Goal: Task Accomplishment & Management: Manage account settings

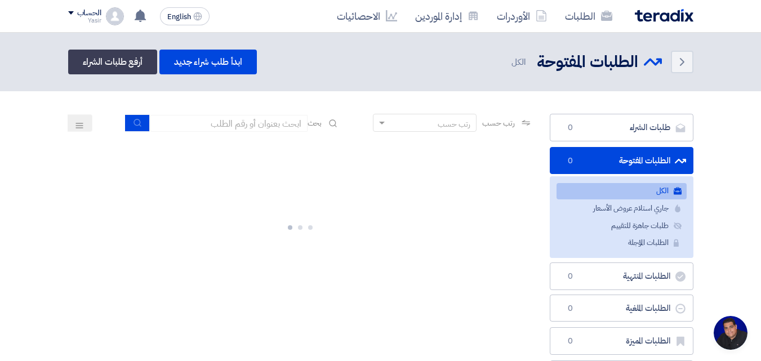
scroll to position [53, 0]
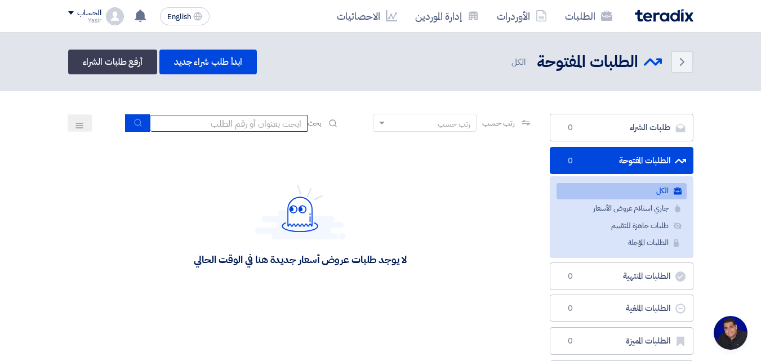
click at [276, 123] on input at bounding box center [229, 123] width 158 height 17
paste input "8100015796"
type input "8100015796"
click at [137, 124] on use "submit" at bounding box center [137, 122] width 7 height 7
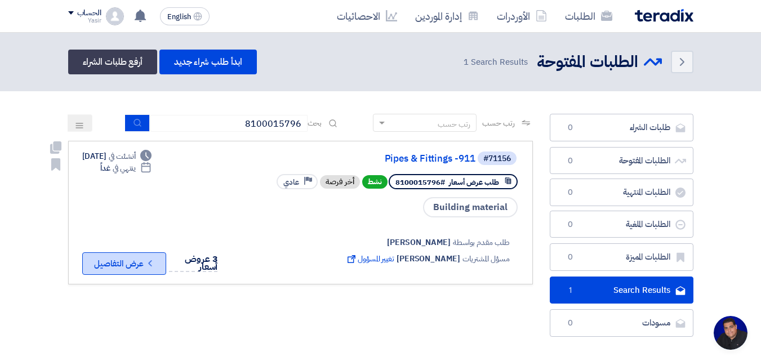
click at [127, 264] on button "Check details عرض التفاصيل" at bounding box center [124, 263] width 84 height 23
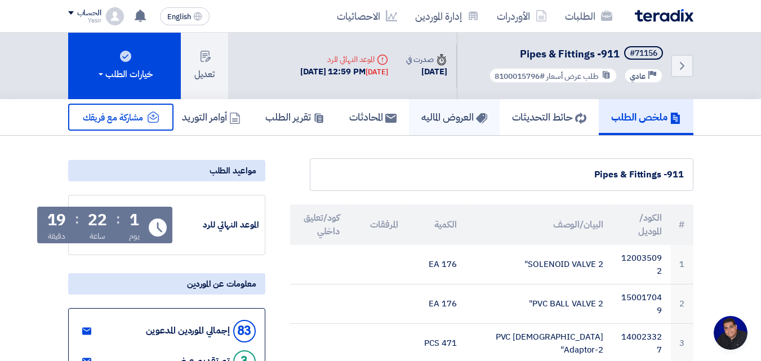
click at [454, 120] on h5 "العروض الماليه" at bounding box center [454, 116] width 66 height 13
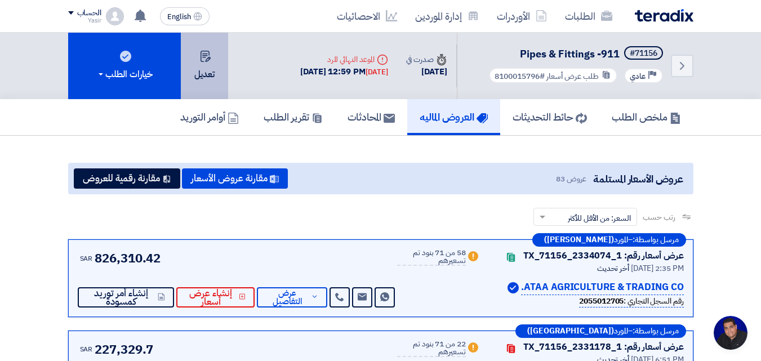
click at [50, 132] on div "ملخص الطلب حائط التحديثات [PERSON_NAME] المحادثات تقرير الطلب أوامر التوريد" at bounding box center [380, 117] width 761 height 37
click at [204, 73] on button "تعديل" at bounding box center [204, 66] width 47 height 66
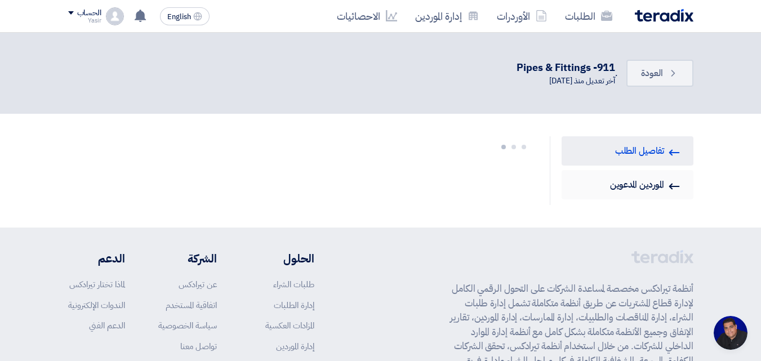
click at [623, 180] on link "Invited Suppliers الموردين المدعوين" at bounding box center [627, 184] width 132 height 29
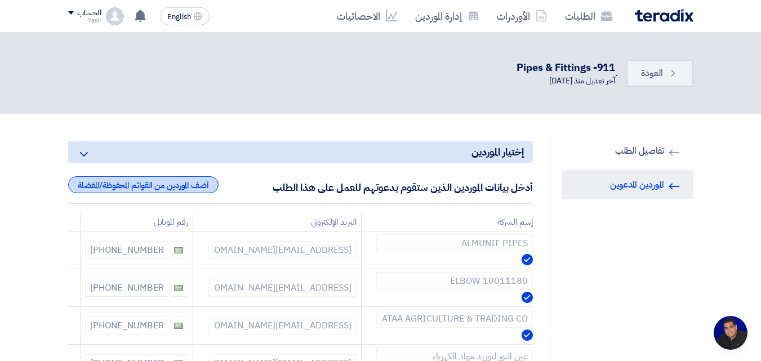
click at [167, 180] on div "أضف الموردين من القوائم المحفوظة/المفضلة" at bounding box center [143, 184] width 150 height 17
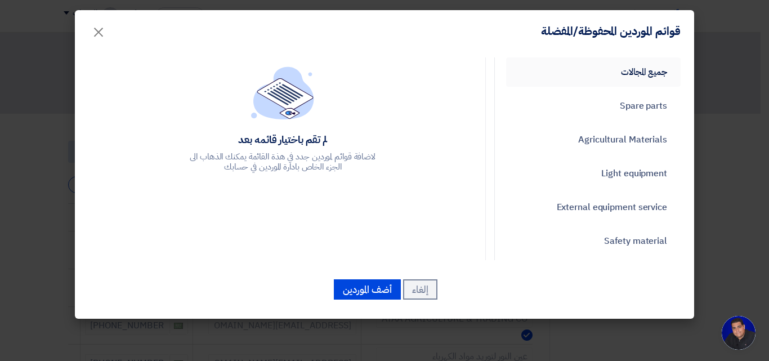
click at [601, 74] on link "جميع المجالات" at bounding box center [593, 71] width 175 height 29
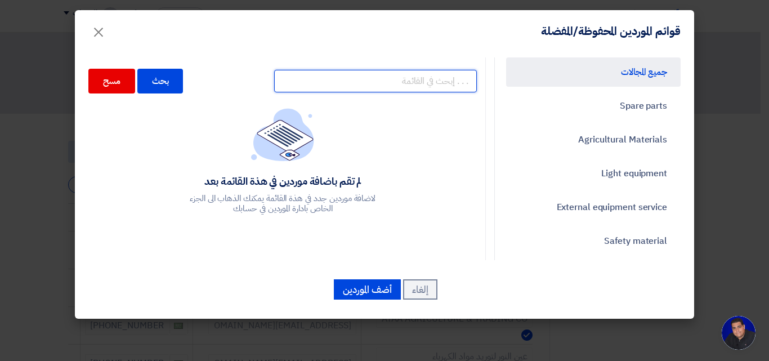
click at [435, 82] on input "text" at bounding box center [375, 81] width 203 height 23
paste input "Shira Saudi"
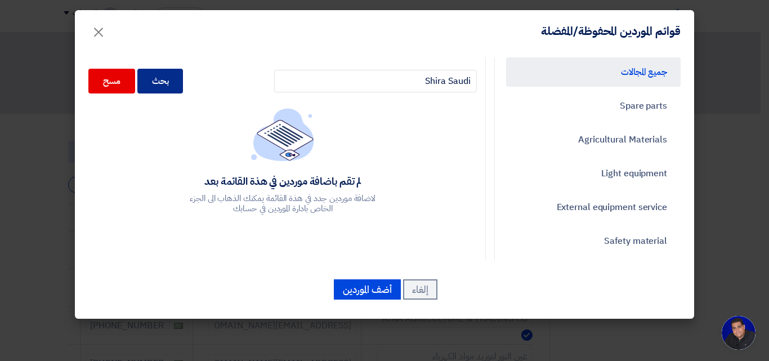
click at [178, 81] on div "بحث" at bounding box center [160, 81] width 46 height 25
click at [162, 87] on div "بحث" at bounding box center [160, 81] width 46 height 25
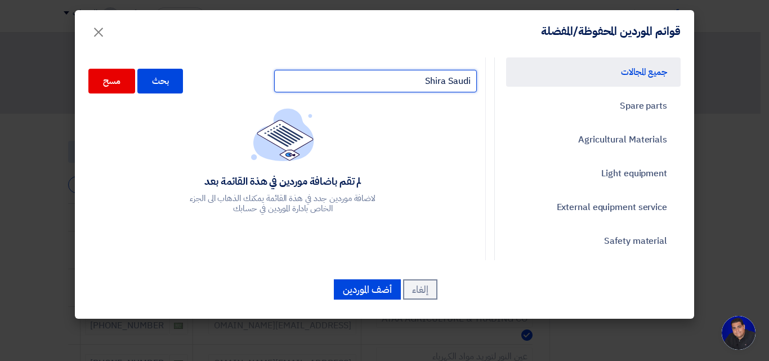
click at [333, 84] on input "Shira Saudi" at bounding box center [375, 81] width 203 height 23
click at [449, 83] on input "Shira Saudi" at bounding box center [375, 81] width 203 height 23
drag, startPoint x: 449, startPoint y: 83, endPoint x: 391, endPoint y: 86, distance: 58.6
click at [391, 86] on input "Shira Saudi" at bounding box center [375, 81] width 203 height 23
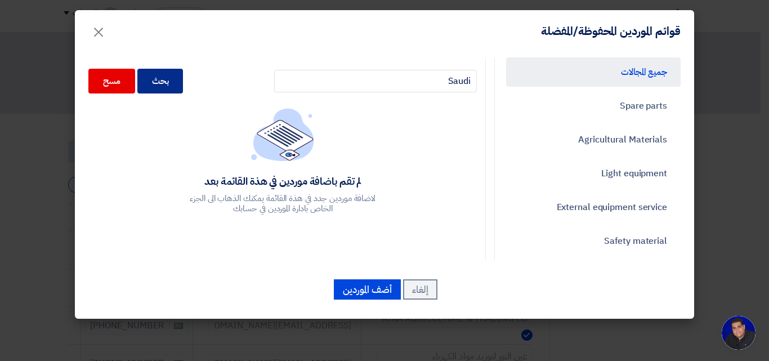
click at [171, 83] on div "بحث" at bounding box center [160, 81] width 46 height 25
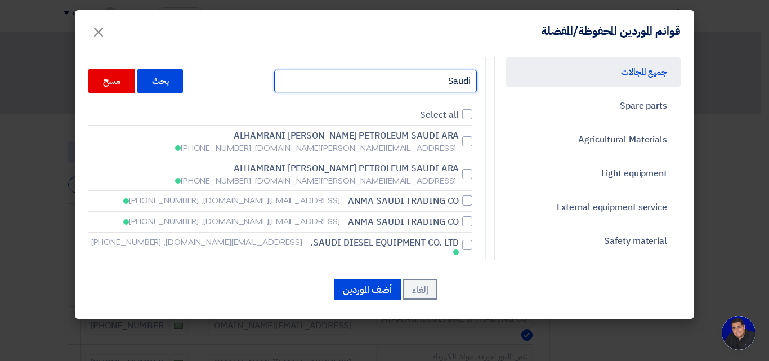
drag, startPoint x: 366, startPoint y: 83, endPoint x: 550, endPoint y: 60, distance: 185.6
click at [550, 60] on div "جميع المجالات Spare parts Agricultural Materials Light equipment External equip…" at bounding box center [384, 158] width 609 height 203
paste input "Shira"
drag, startPoint x: 450, startPoint y: 82, endPoint x: 516, endPoint y: 85, distance: 65.4
click at [516, 85] on div "جميع المجالات Spare parts Agricultural Materials Light equipment External equip…" at bounding box center [384, 158] width 609 height 203
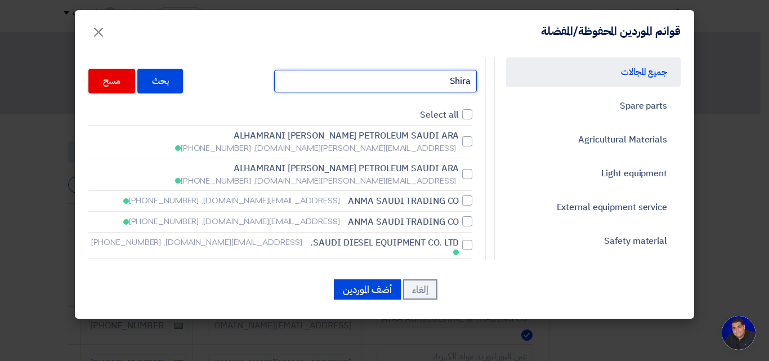
type input "Shira"
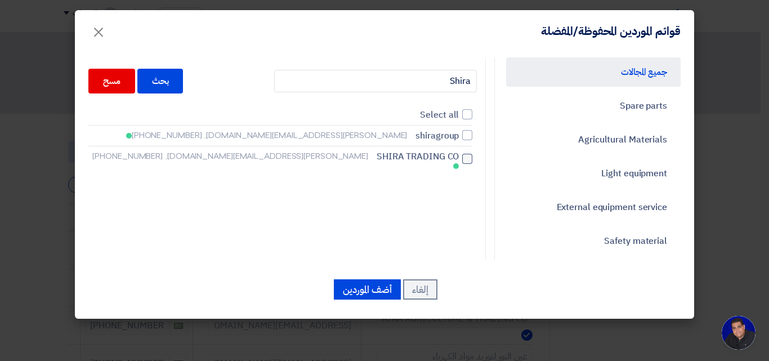
click at [426, 156] on span "SHIRA TRADING CO" at bounding box center [418, 157] width 82 height 14
click at [452, 156] on input "SHIRA TRADING CO [PERSON_NAME][EMAIL_ADDRESS][DOMAIN_NAME], [PHONE_NUMBER]" at bounding box center [455, 158] width 7 height 7
checkbox input "true"
click at [437, 134] on span "shiragroup" at bounding box center [436, 136] width 43 height 14
click at [452, 134] on input "shiragroup [EMAIL_ADDRESS][DOMAIN_NAME], [PHONE_NUMBER]" at bounding box center [455, 135] width 7 height 7
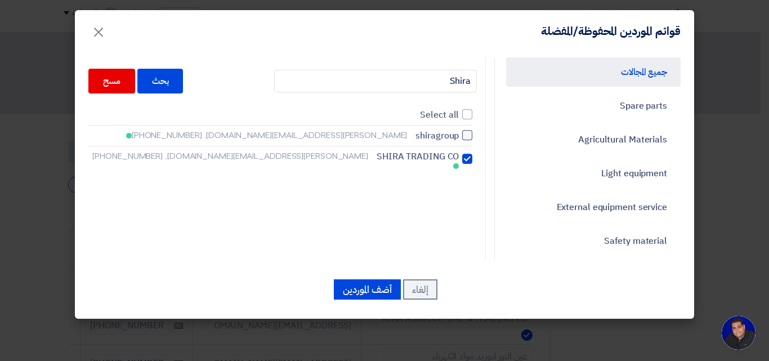
checkbox input "true"
click at [357, 293] on button "أضف الموردين" at bounding box center [367, 289] width 67 height 20
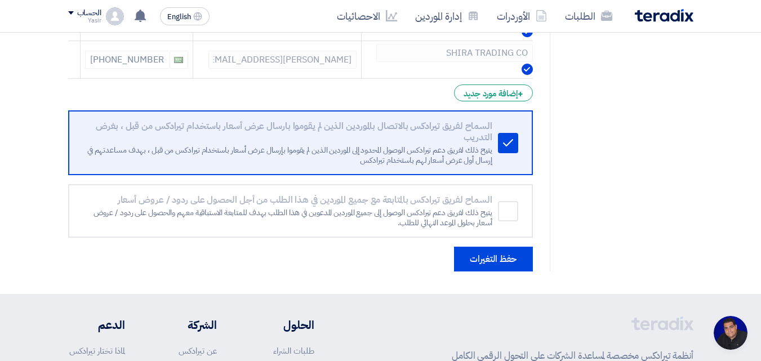
scroll to position [2928, 0]
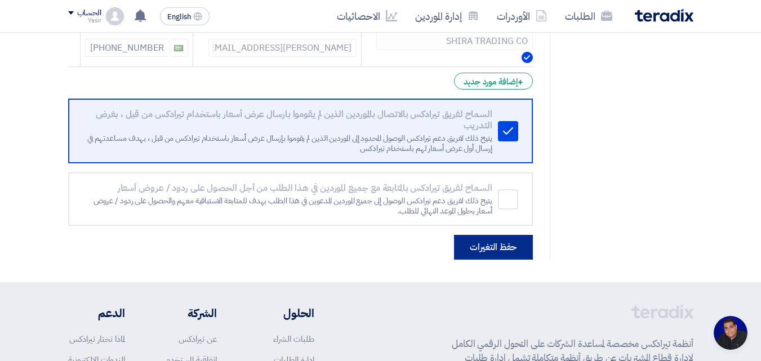
click at [473, 241] on button "حفظ التغيرات" at bounding box center [493, 247] width 79 height 25
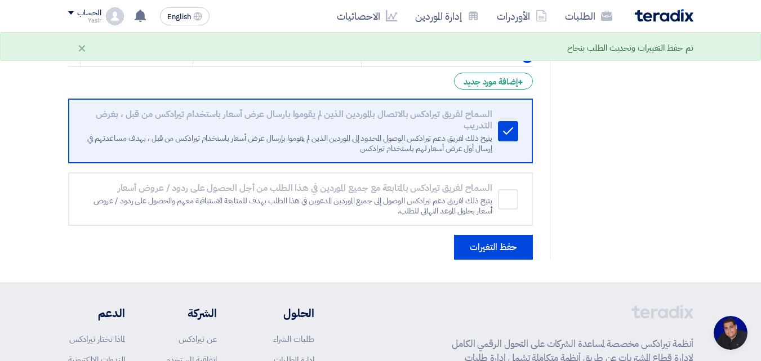
scroll to position [0, 0]
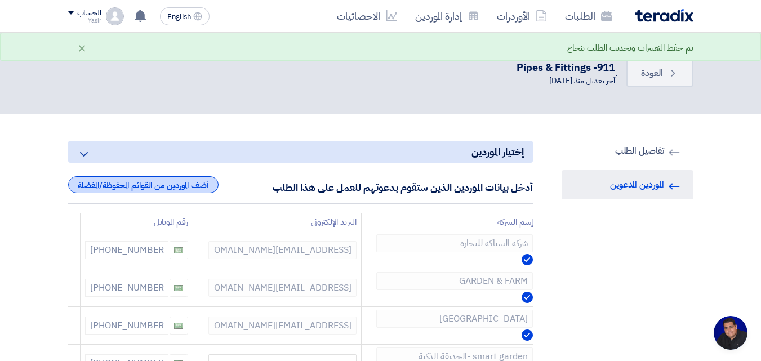
click at [182, 185] on div "أضف الموردين من القوائم المحفوظة/المفضلة" at bounding box center [143, 184] width 150 height 17
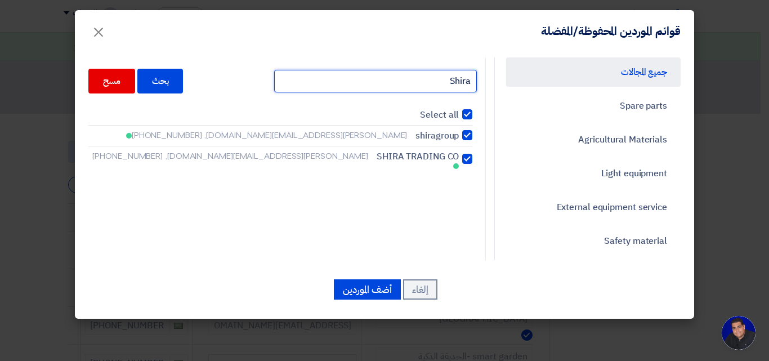
drag, startPoint x: 425, startPoint y: 83, endPoint x: 571, endPoint y: 81, distance: 145.8
click at [571, 81] on div "جميع المجالات Spare parts Agricultural Materials Light equipment External equip…" at bounding box center [384, 158] width 609 height 203
paste input "Middle East Agriculture Co. (MEAC)"
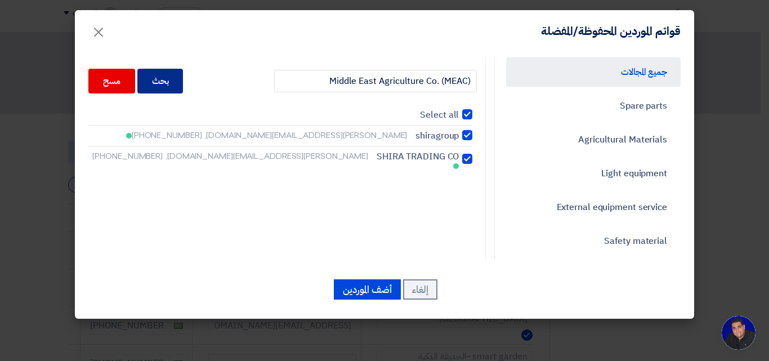
click at [184, 84] on div "بحث" at bounding box center [160, 81] width 46 height 25
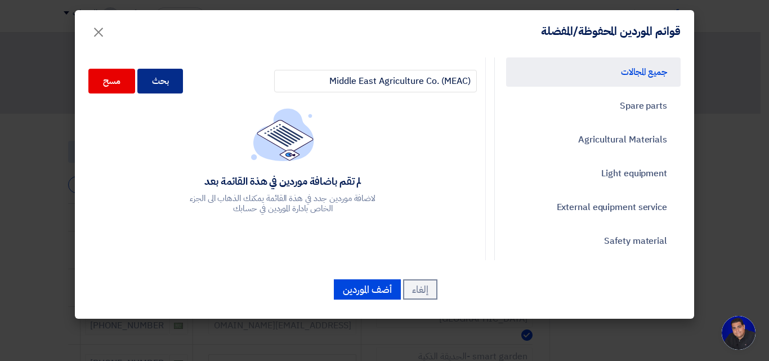
click at [184, 84] on div "بحث" at bounding box center [160, 81] width 46 height 25
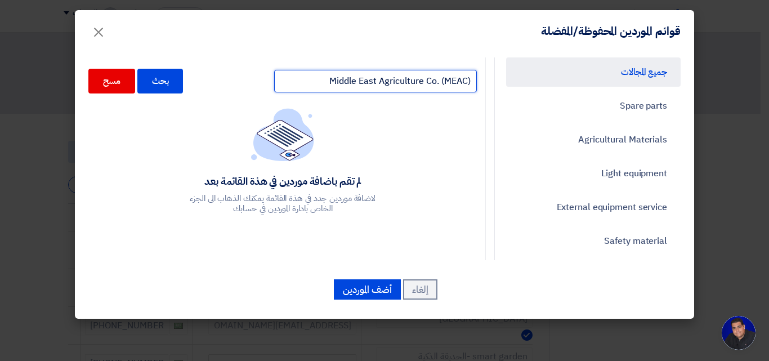
drag, startPoint x: 445, startPoint y: 81, endPoint x: 330, endPoint y: 88, distance: 115.1
click at [330, 88] on input "Middle East Agriculture Co. (MEAC)" at bounding box center [375, 81] width 203 height 23
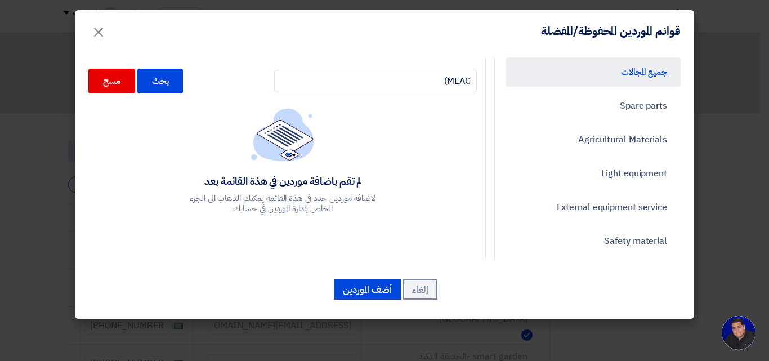
click at [193, 86] on div "MEAC) بحث مسح" at bounding box center [282, 81] width 388 height 36
click at [172, 84] on div "بحث" at bounding box center [160, 81] width 46 height 25
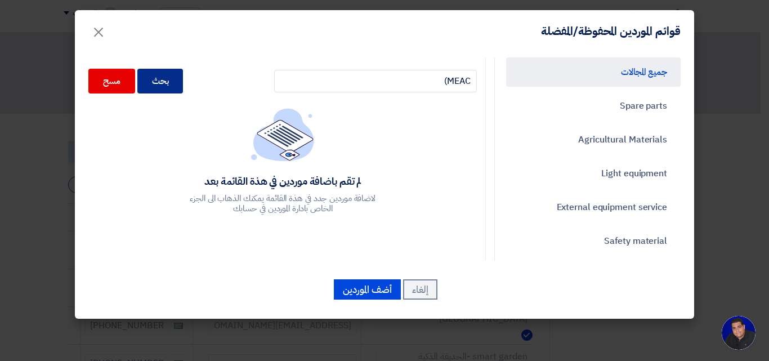
click at [172, 84] on div "بحث" at bounding box center [160, 81] width 46 height 25
click at [171, 83] on div "بحث" at bounding box center [160, 81] width 46 height 25
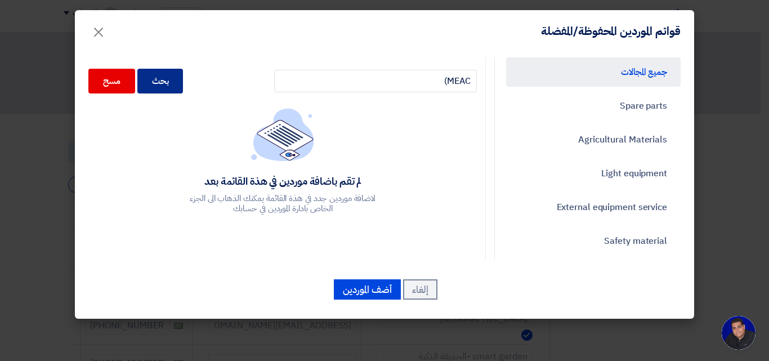
click at [171, 83] on div "بحث" at bounding box center [160, 81] width 46 height 25
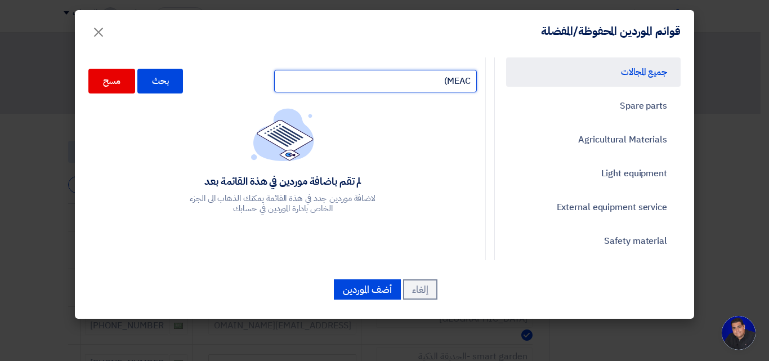
click at [354, 89] on input "MEAC)" at bounding box center [375, 81] width 203 height 23
click at [178, 79] on div "بحث" at bounding box center [160, 81] width 46 height 25
drag, startPoint x: 415, startPoint y: 78, endPoint x: 574, endPoint y: 85, distance: 158.9
click at [574, 85] on div "جميع المجالات Spare parts Agricultural Materials Light equipment External equip…" at bounding box center [384, 158] width 609 height 203
paste input "Middle East Agriculture Co. ("
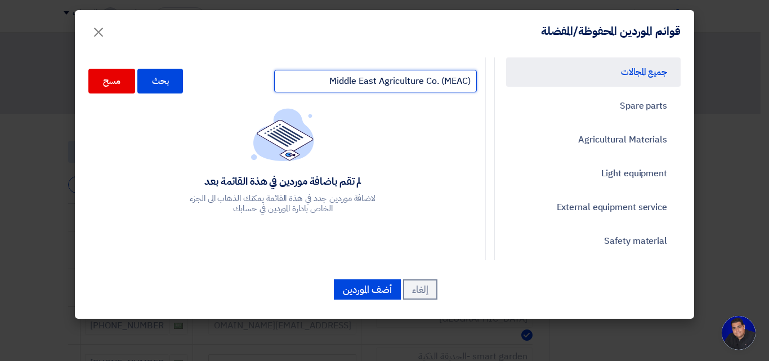
drag, startPoint x: 444, startPoint y: 86, endPoint x: 558, endPoint y: 87, distance: 114.3
click at [558, 87] on div "جميع المجالات Spare parts Agricultural Materials Light equipment External equip…" at bounding box center [384, 158] width 609 height 203
type input "Middle East Agriculture Co."
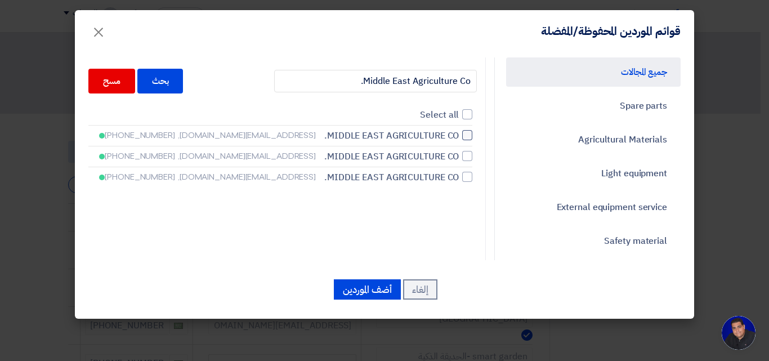
click at [447, 140] on span "MIDDLE EAST AGRICULTURE CO." at bounding box center [391, 136] width 135 height 14
click at [452, 139] on input "MIDDLE EAST AGRICULTURE CO. [EMAIL_ADDRESS][DOMAIN_NAME], [PHONE_NUMBER]" at bounding box center [455, 135] width 7 height 7
checkbox input "true"
click at [447, 151] on span "MIDDLE EAST AGRICULTURE CO." at bounding box center [391, 157] width 135 height 14
click at [452, 153] on input "MIDDLE EAST AGRICULTURE CO. [EMAIL_ADDRESS][DOMAIN_NAME], [PHONE_NUMBER]" at bounding box center [455, 156] width 7 height 7
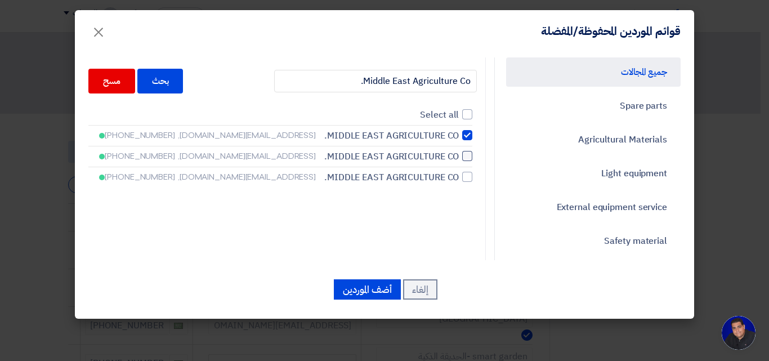
checkbox input "true"
click at [450, 175] on span "MIDDLE EAST AGRICULTURE CO." at bounding box center [391, 178] width 135 height 14
click at [452, 175] on input "MIDDLE EAST AGRICULTURE CO. [EMAIL_ADDRESS][DOMAIN_NAME], [PHONE_NUMBER]" at bounding box center [455, 176] width 7 height 7
checkbox input "true"
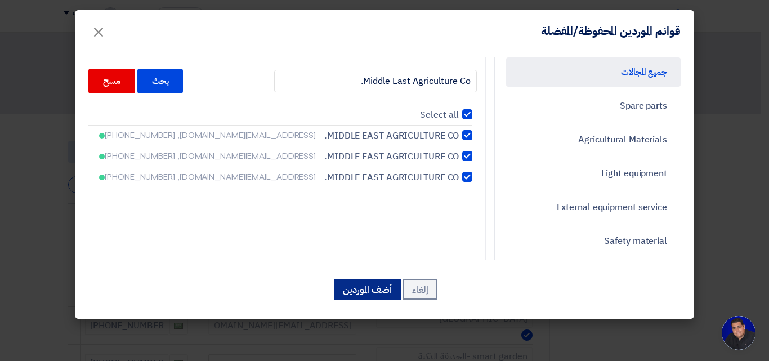
click at [353, 288] on button "أضف الموردين" at bounding box center [367, 289] width 67 height 20
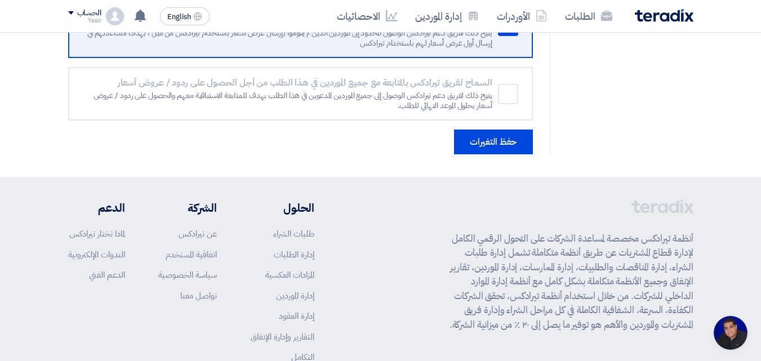
scroll to position [3153, 0]
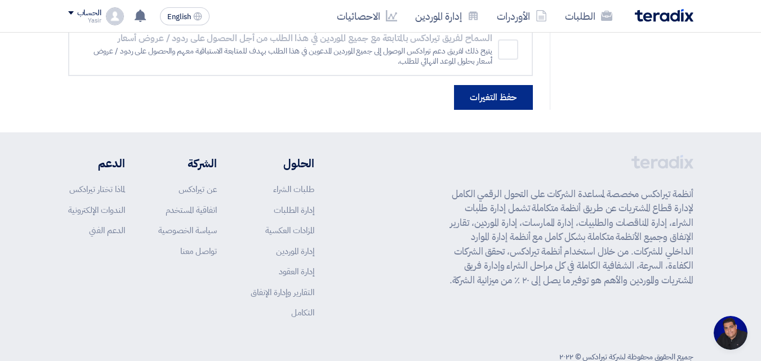
click at [459, 105] on button "حفظ التغيرات" at bounding box center [493, 97] width 79 height 25
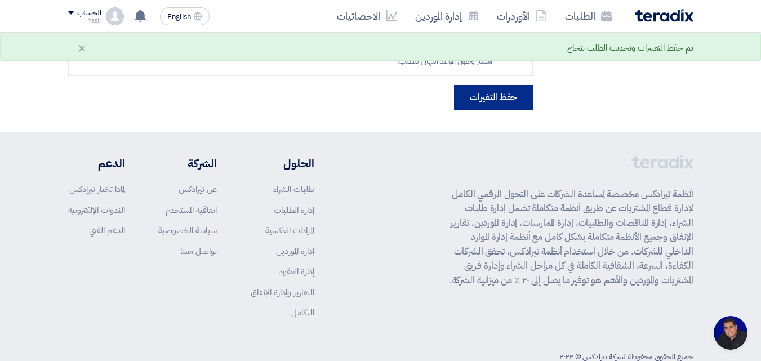
scroll to position [0, 0]
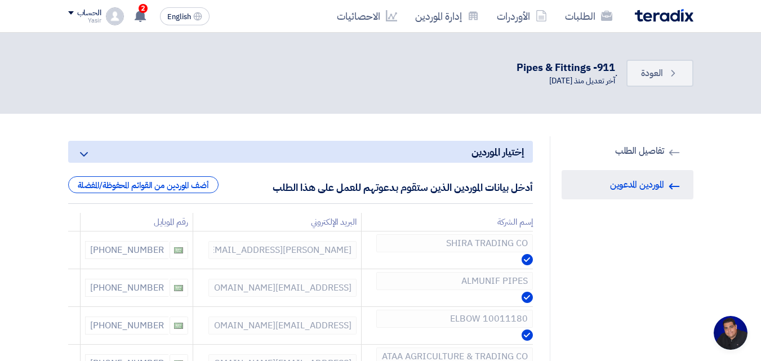
click at [6, 83] on section "Back العودة . Pipes & Fittings -911 آخر تعديل منذ [DATE]" at bounding box center [380, 73] width 761 height 81
click at [584, 18] on link "الطلبات" at bounding box center [588, 16] width 65 height 26
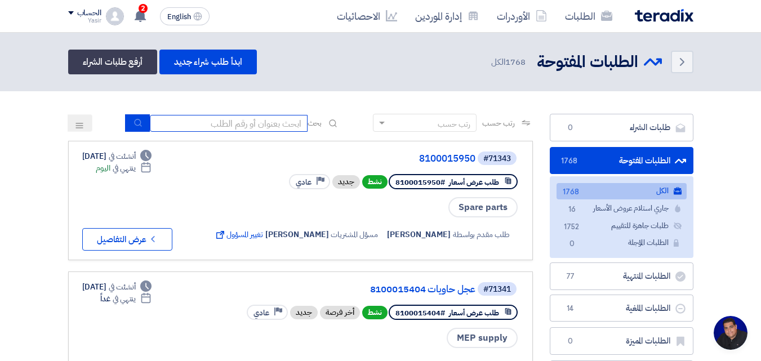
click at [220, 123] on input at bounding box center [229, 123] width 158 height 17
type input "8100015796"
click at [127, 123] on button "submit" at bounding box center [137, 122] width 25 height 17
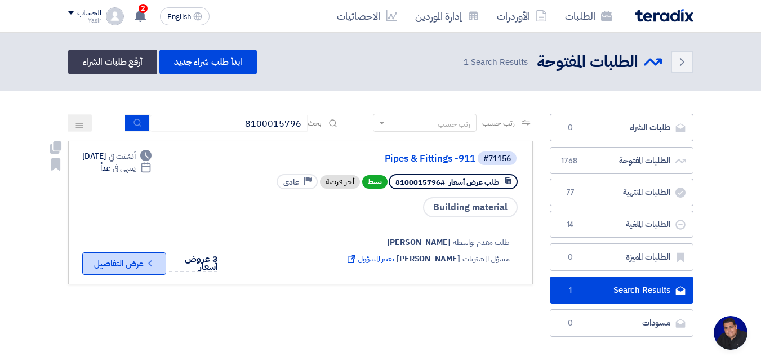
click at [127, 265] on button "Check details عرض التفاصيل" at bounding box center [124, 263] width 84 height 23
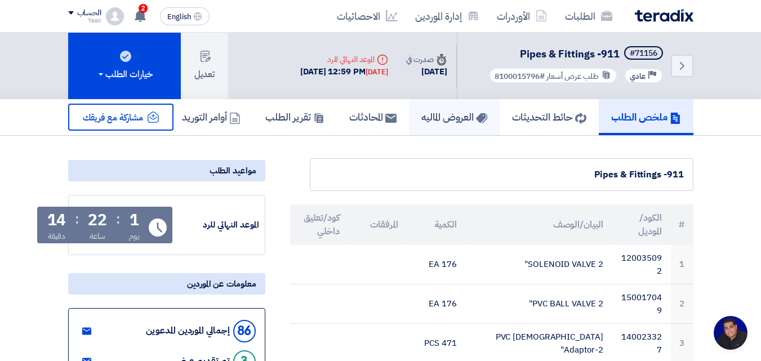
click at [431, 123] on h5 "العروض الماليه" at bounding box center [454, 116] width 66 height 13
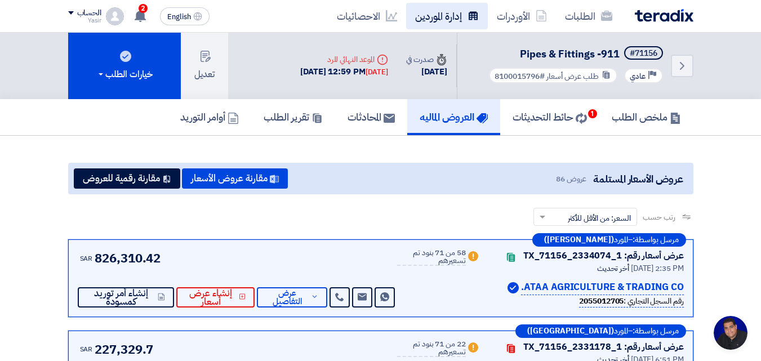
click at [424, 25] on link "إدارة الموردين" at bounding box center [447, 16] width 82 height 26
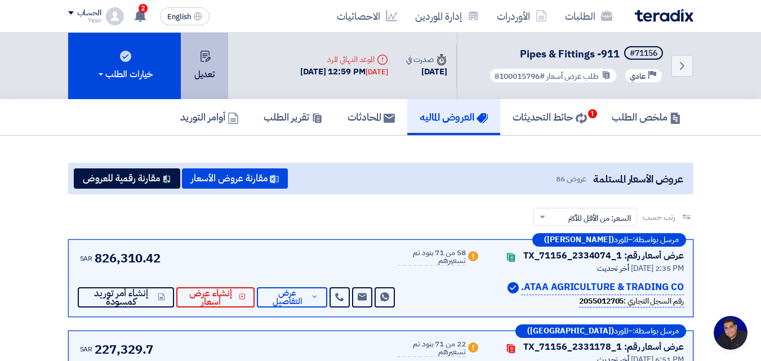
click at [213, 74] on button "تعديل" at bounding box center [204, 66] width 47 height 66
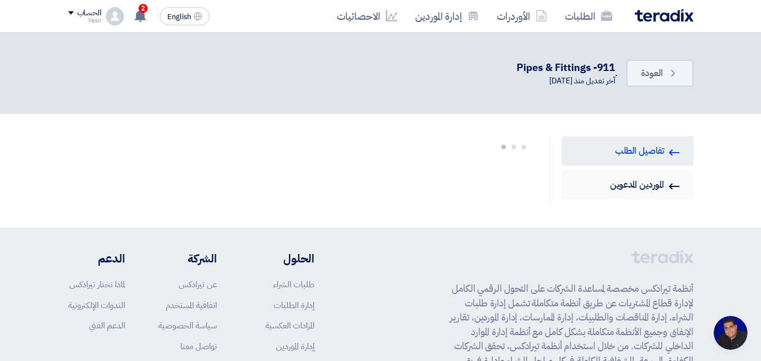
click at [643, 184] on link "Invited Suppliers الموردين المدعوين" at bounding box center [627, 184] width 132 height 29
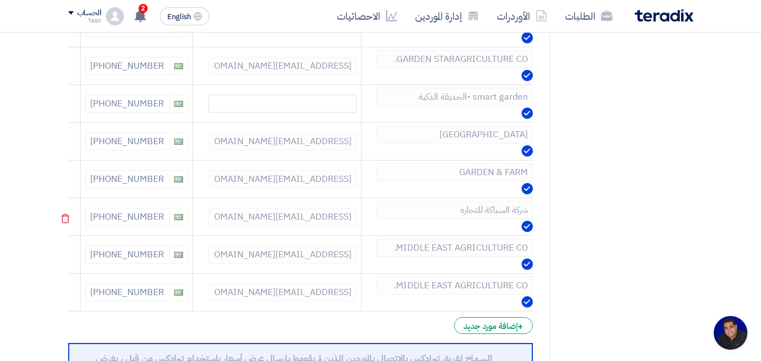
scroll to position [2702, 0]
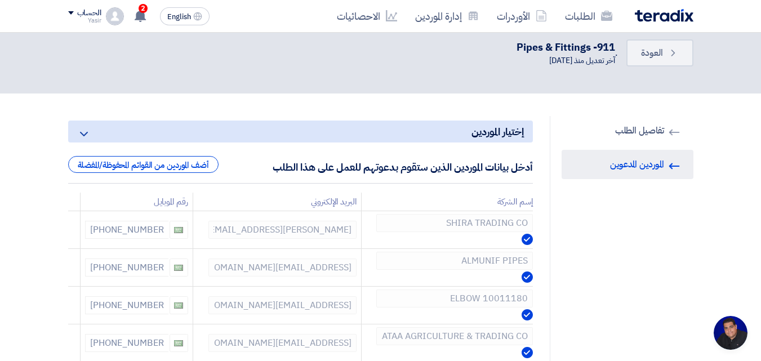
scroll to position [0, 0]
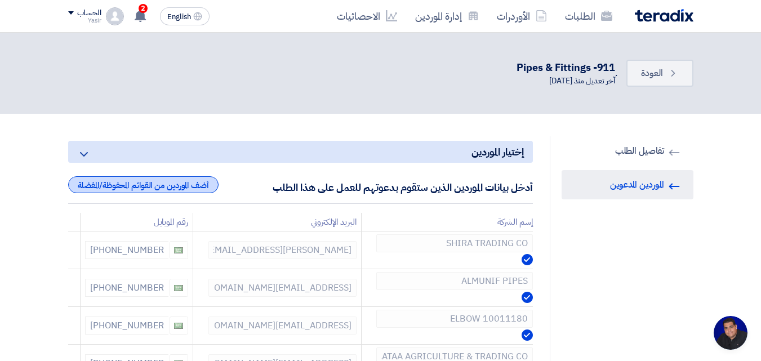
click at [161, 184] on div "أضف الموردين من القوائم المحفوظة/المفضلة" at bounding box center [143, 184] width 150 height 17
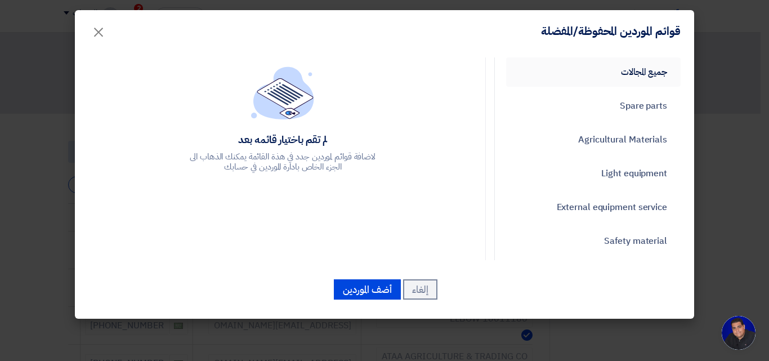
click at [615, 83] on link "جميع المجالات" at bounding box center [593, 71] width 175 height 29
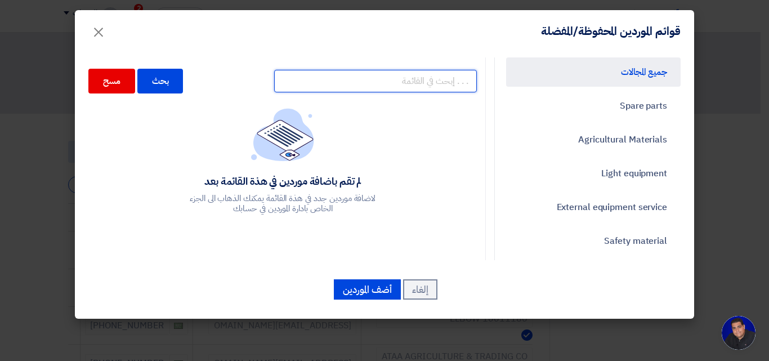
click at [360, 88] on input "text" at bounding box center [375, 81] width 203 height 23
paste input "Shira"
type input "Shira"
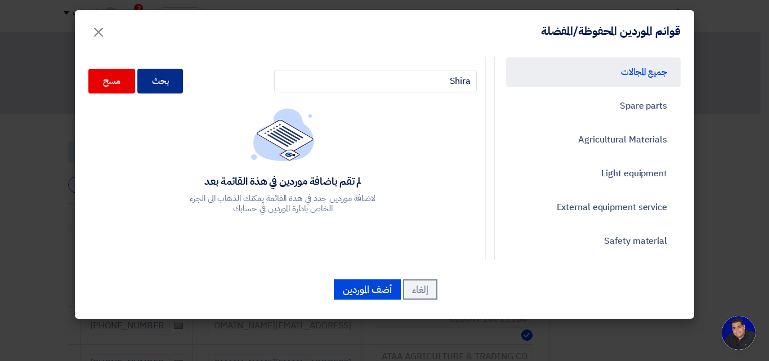
click at [184, 81] on div "بحث" at bounding box center [160, 81] width 46 height 25
click at [176, 81] on div "بحث" at bounding box center [160, 81] width 46 height 25
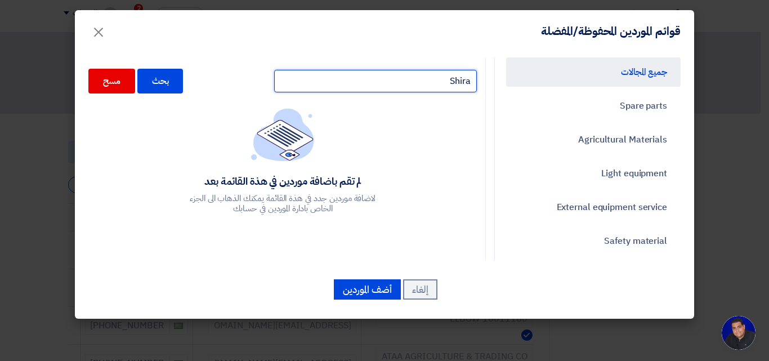
click at [423, 86] on input "Shira" at bounding box center [375, 81] width 203 height 23
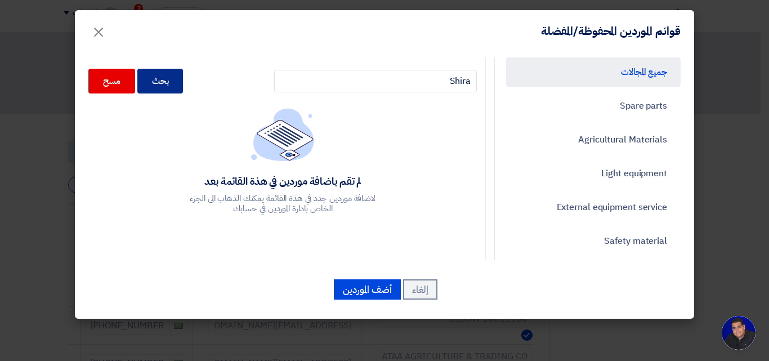
click at [179, 78] on div "بحث" at bounding box center [160, 81] width 46 height 25
click at [179, 77] on div "بحث" at bounding box center [160, 81] width 46 height 25
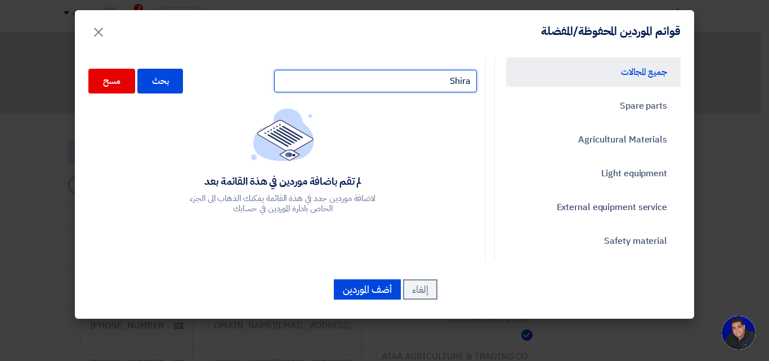
drag, startPoint x: 459, startPoint y: 88, endPoint x: 499, endPoint y: 88, distance: 40.5
click at [499, 88] on div "جميع المجالات Spare parts Agricultural Materials Light equipment External equip…" at bounding box center [384, 158] width 609 height 203
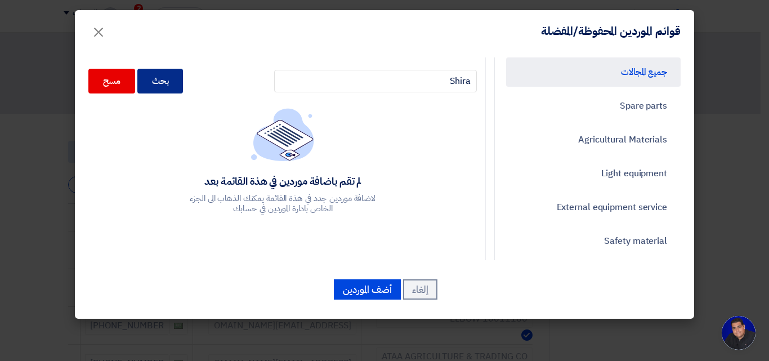
click at [184, 81] on div "بحث" at bounding box center [160, 81] width 46 height 25
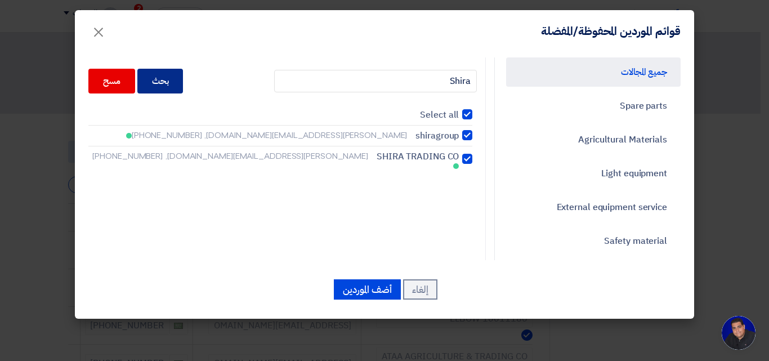
click at [184, 81] on div "بحث" at bounding box center [160, 81] width 46 height 25
checkbox input "true"
click at [364, 293] on button "أضف الموردين" at bounding box center [367, 289] width 67 height 20
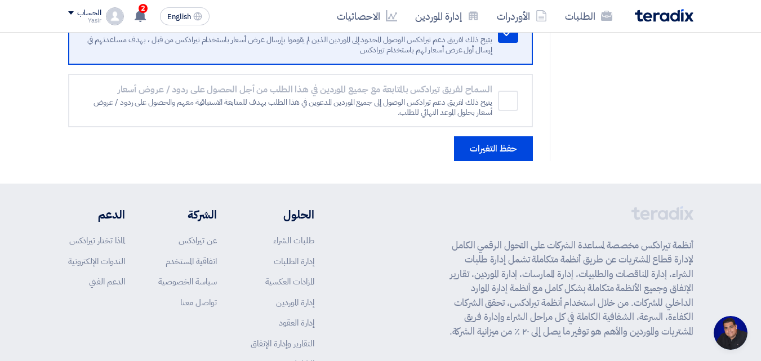
scroll to position [3096, 0]
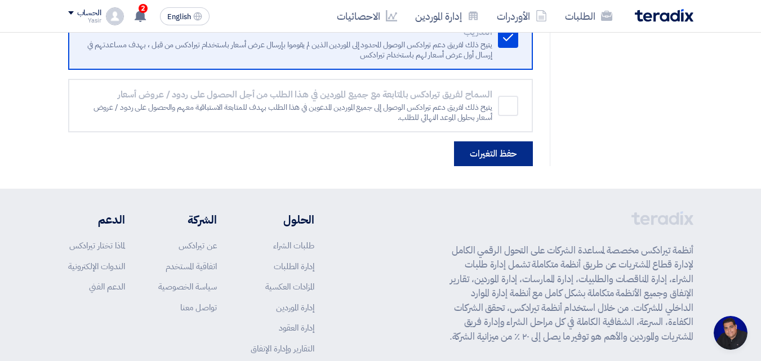
click at [477, 158] on button "حفظ التغيرات" at bounding box center [493, 153] width 79 height 25
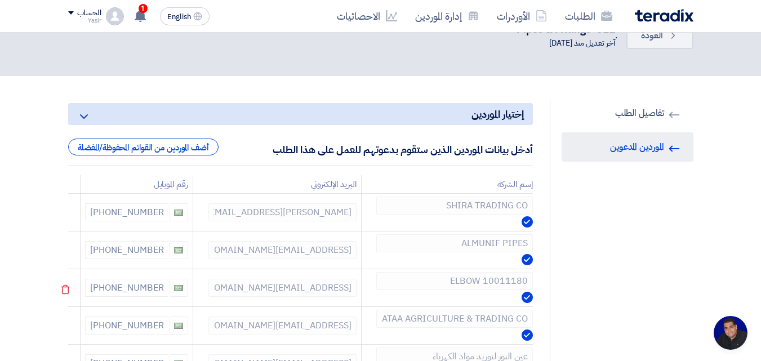
scroll to position [56, 0]
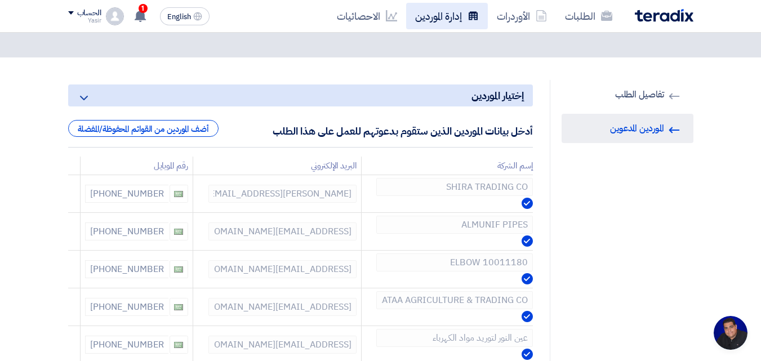
click at [446, 22] on link "إدارة الموردين" at bounding box center [447, 16] width 82 height 26
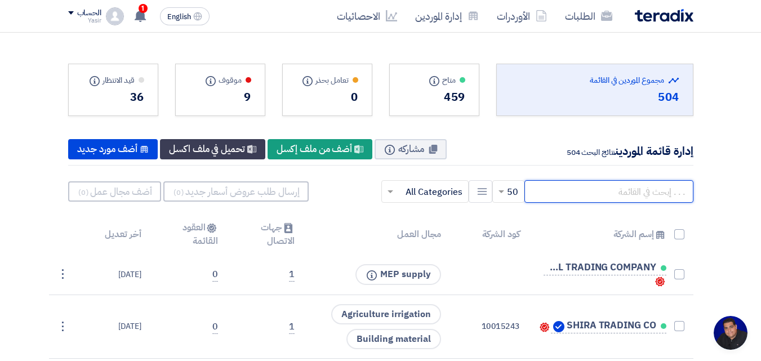
click at [591, 199] on input "text" at bounding box center [608, 191] width 169 height 23
paste input "ALMUNIF PIPES"
type input "ALMUNIF PIPES"
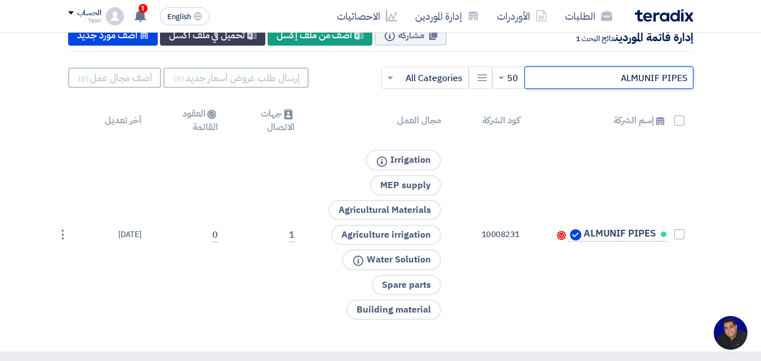
scroll to position [113, 0]
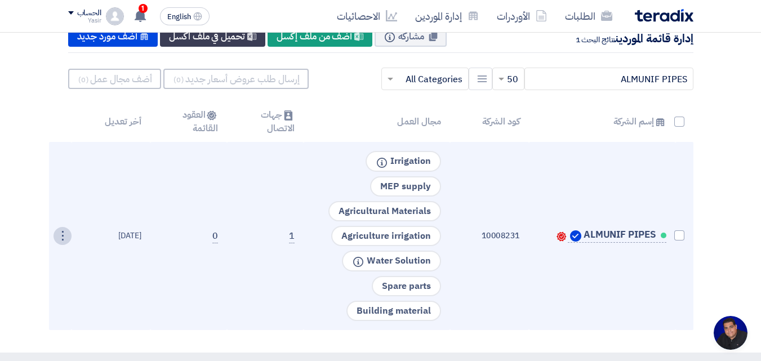
click at [69, 235] on div "⋮" at bounding box center [62, 236] width 18 height 18
click at [58, 258] on link "تعديل" at bounding box center [43, 257] width 55 height 16
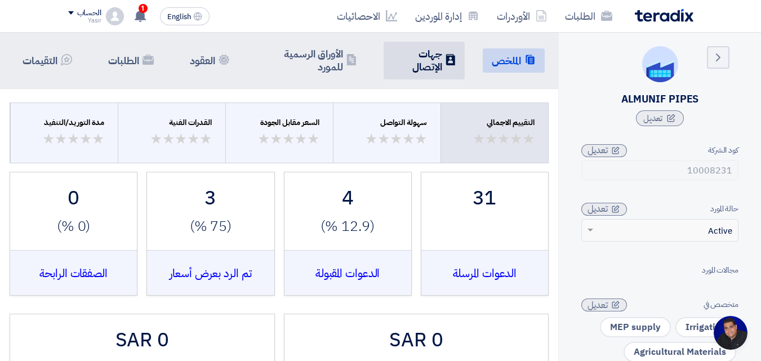
click at [436, 75] on li "Contacts جهات الإتصال" at bounding box center [423, 61] width 81 height 38
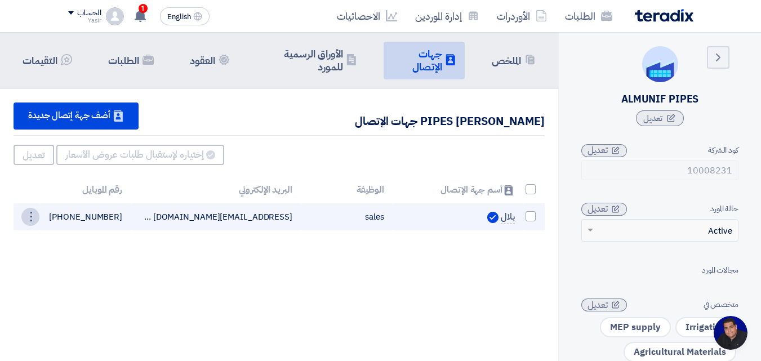
click at [30, 217] on div "⋮" at bounding box center [30, 217] width 18 height 18
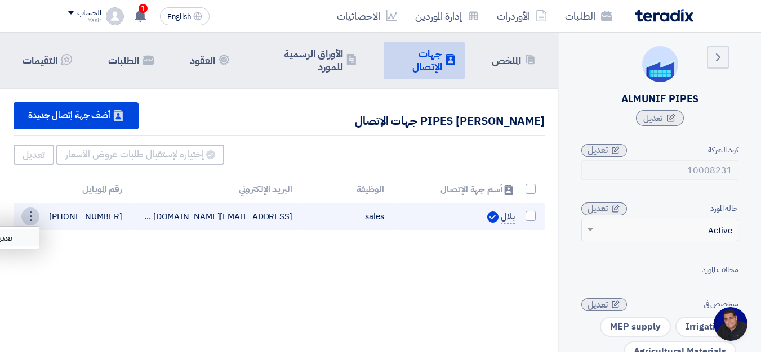
click at [27, 238] on link "تعديل" at bounding box center [11, 238] width 55 height 16
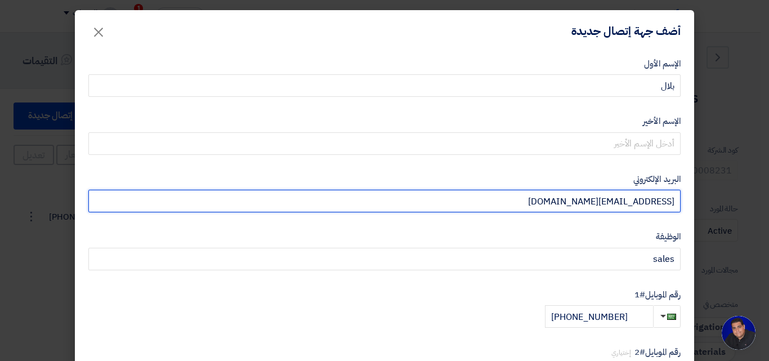
drag, startPoint x: 499, startPoint y: 198, endPoint x: 768, endPoint y: 231, distance: 271.8
click at [760, 231] on modal-container "أضف جهة إتصال جديدة × الإسم الأول بلال [GEOGRAPHIC_DATA] البريد الإلكتروني [EMA…" at bounding box center [384, 180] width 769 height 361
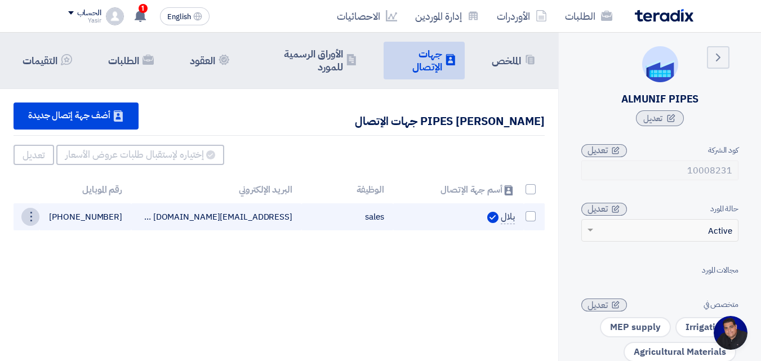
click at [33, 223] on div "⋮" at bounding box center [30, 217] width 18 height 18
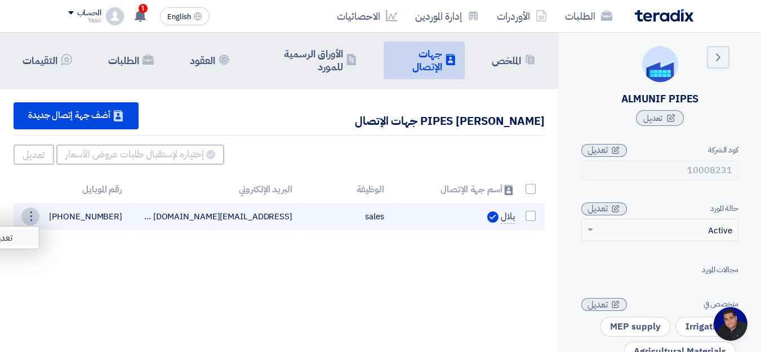
click at [23, 242] on link "تعديل" at bounding box center [11, 238] width 55 height 16
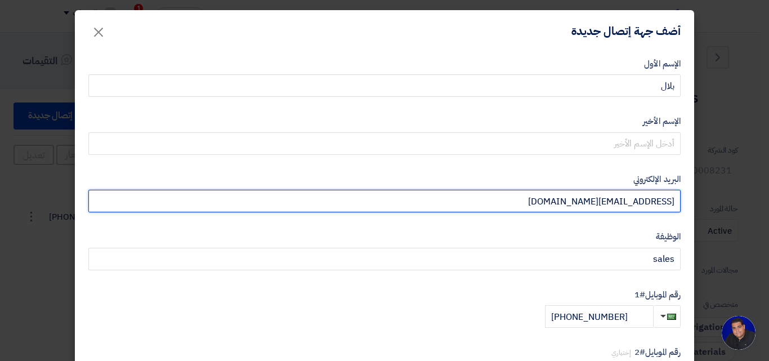
click at [457, 202] on input "[EMAIL_ADDRESS][DOMAIN_NAME]" at bounding box center [384, 201] width 592 height 23
type input "d"
type input "sls6grp@mm"
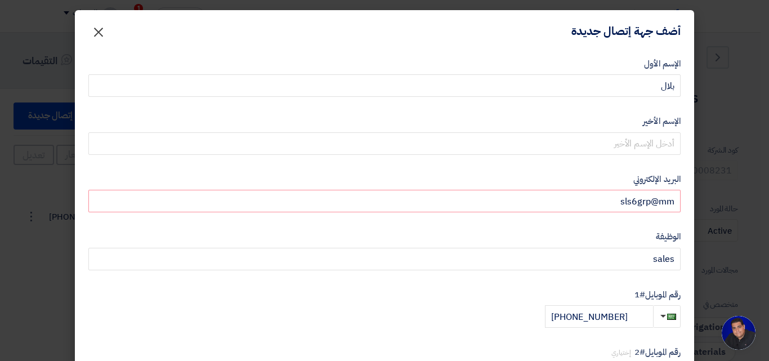
click at [105, 29] on span "×" at bounding box center [99, 32] width 14 height 34
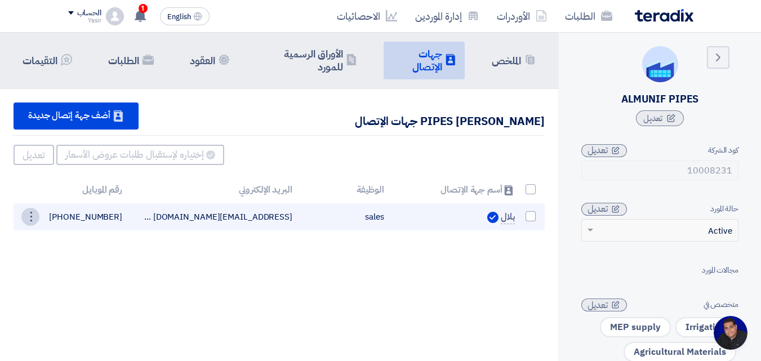
click at [24, 219] on div "⋮" at bounding box center [30, 217] width 18 height 18
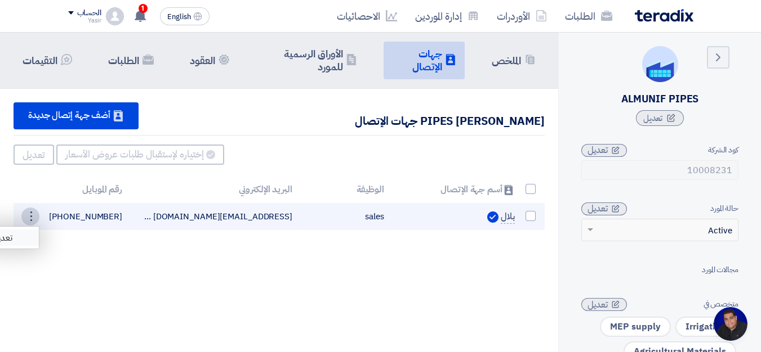
click at [24, 239] on link "تعديل" at bounding box center [11, 238] width 55 height 16
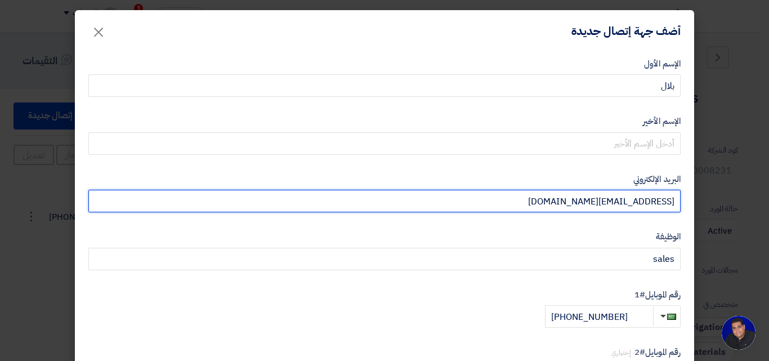
click at [558, 208] on input "[EMAIL_ADDRESS][DOMAIN_NAME]" at bounding box center [384, 201] width 592 height 23
type input "d"
type input "s"
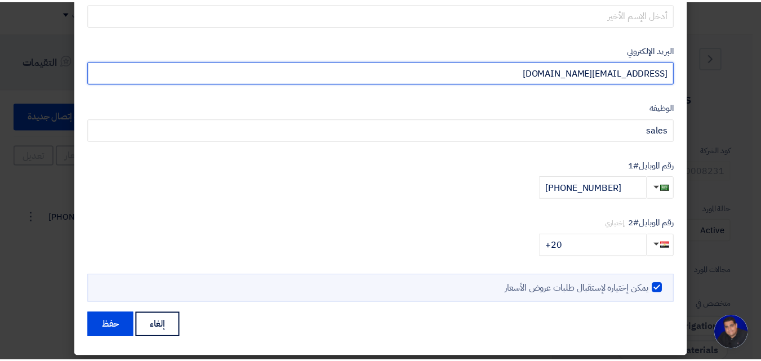
scroll to position [135, 0]
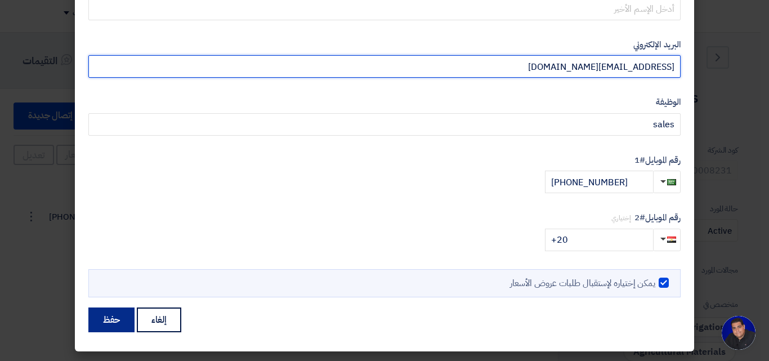
type input "[EMAIL_ADDRESS][DOMAIN_NAME]"
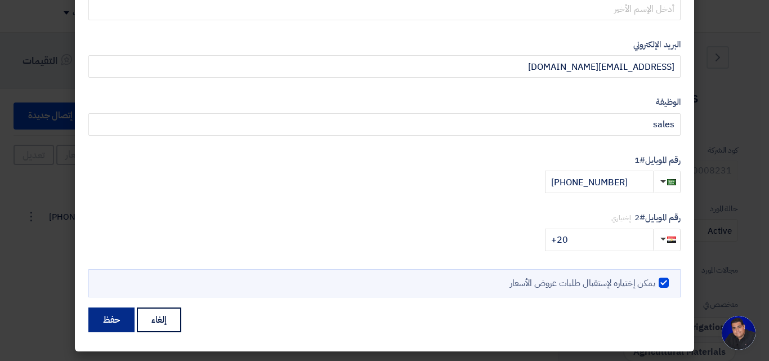
click at [123, 316] on button "حفظ" at bounding box center [111, 319] width 46 height 25
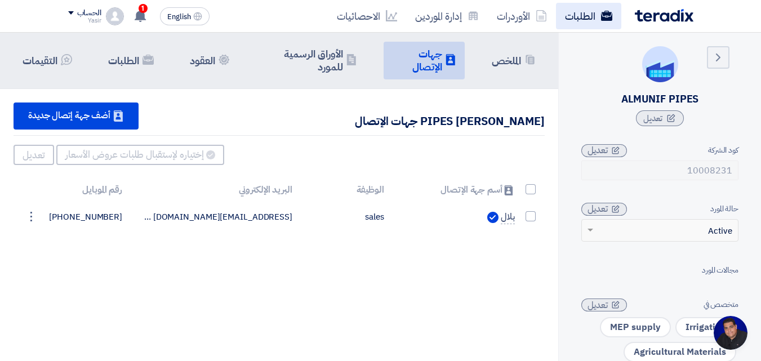
click at [591, 24] on link "الطلبات" at bounding box center [588, 16] width 65 height 26
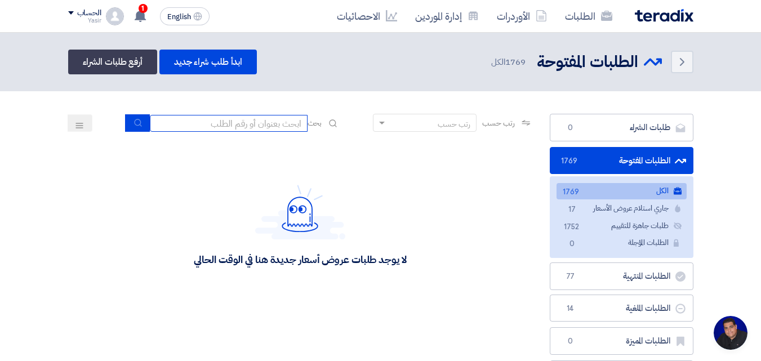
click at [248, 127] on input at bounding box center [229, 123] width 158 height 17
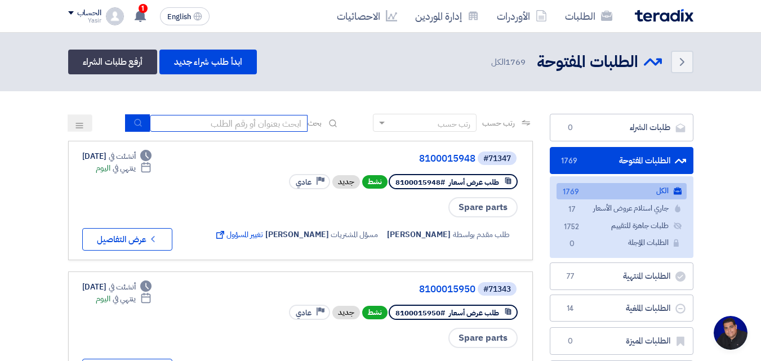
type input "8100015796"
click at [127, 125] on button "submit" at bounding box center [137, 122] width 25 height 17
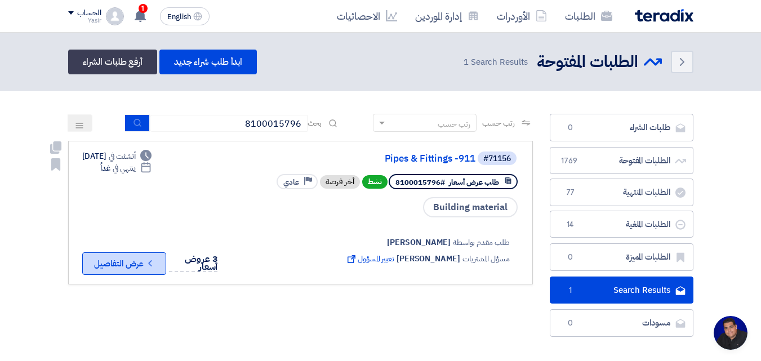
click at [92, 269] on button "Check details عرض التفاصيل" at bounding box center [124, 263] width 84 height 23
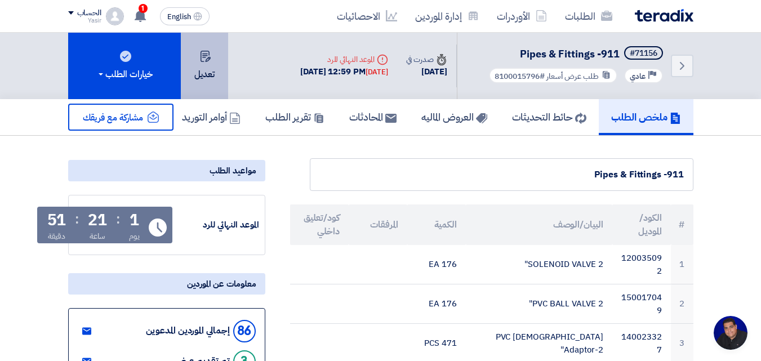
click at [224, 77] on button "تعديل" at bounding box center [204, 66] width 47 height 66
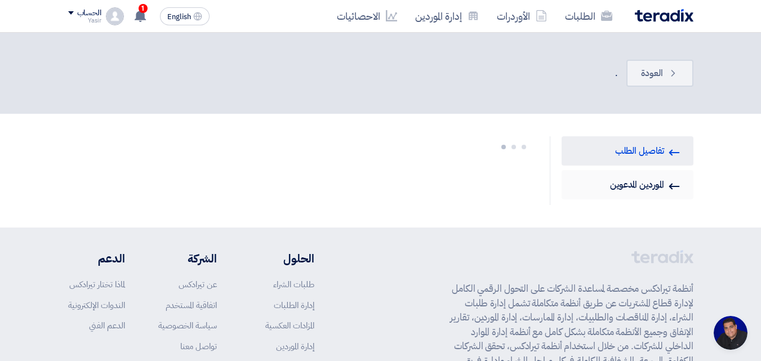
click at [601, 194] on link "Invited Suppliers الموردين المدعوين" at bounding box center [627, 184] width 132 height 29
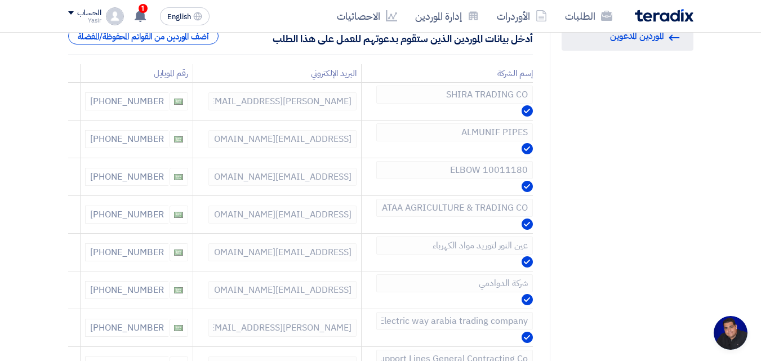
scroll to position [113, 0]
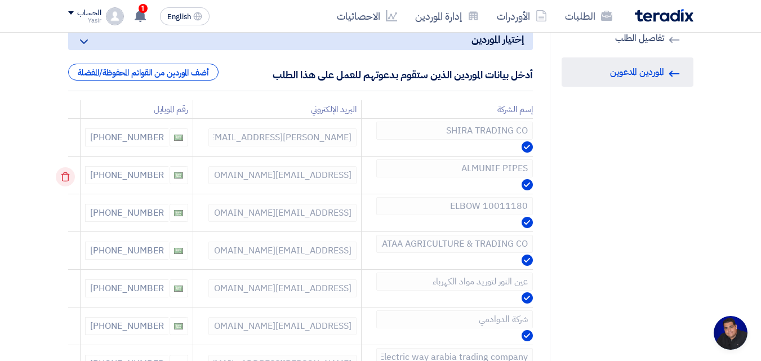
click at [66, 176] on icon at bounding box center [65, 176] width 19 height 19
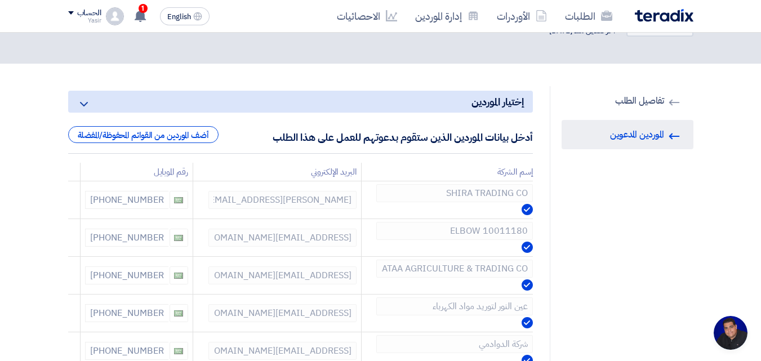
scroll to position [0, 0]
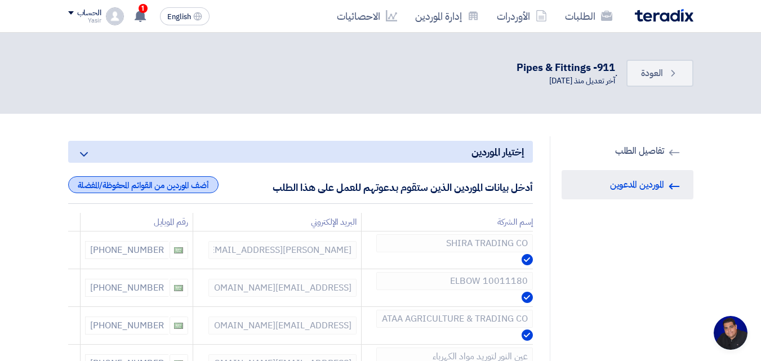
click at [119, 187] on div "أضف الموردين من القوائم المحفوظة/المفضلة" at bounding box center [143, 184] width 150 height 17
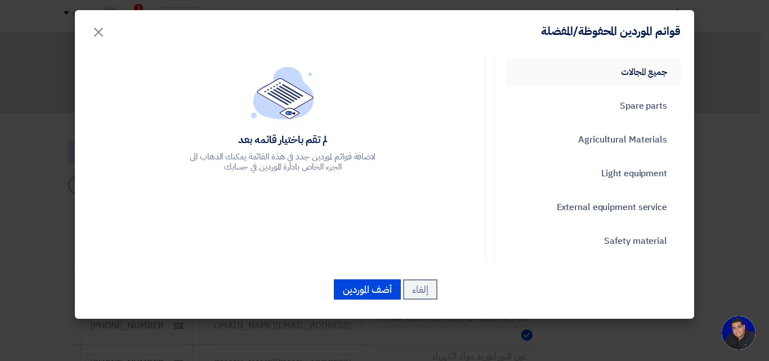
click at [608, 84] on link "جميع المجالات" at bounding box center [593, 71] width 175 height 29
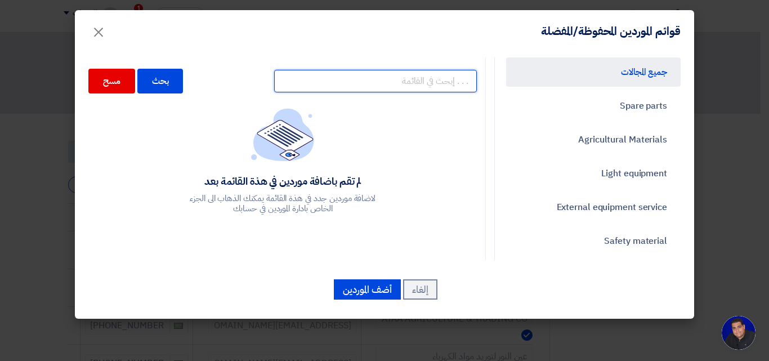
click at [407, 87] on input "text" at bounding box center [375, 81] width 203 height 23
type input "almu"
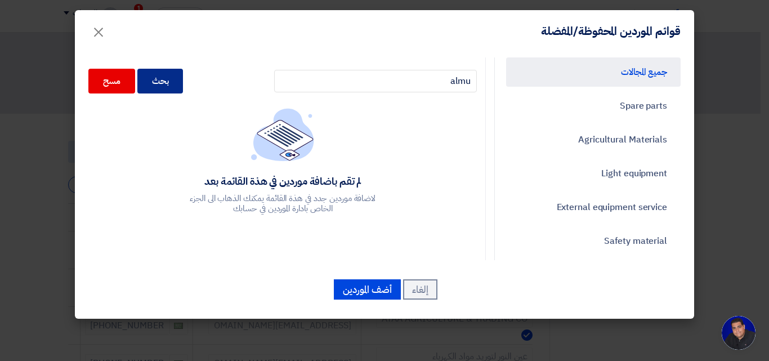
click at [183, 84] on div "بحث" at bounding box center [160, 81] width 46 height 25
click at [172, 82] on div "بحث" at bounding box center [160, 81] width 46 height 25
click at [175, 87] on div "بحث" at bounding box center [160, 81] width 46 height 25
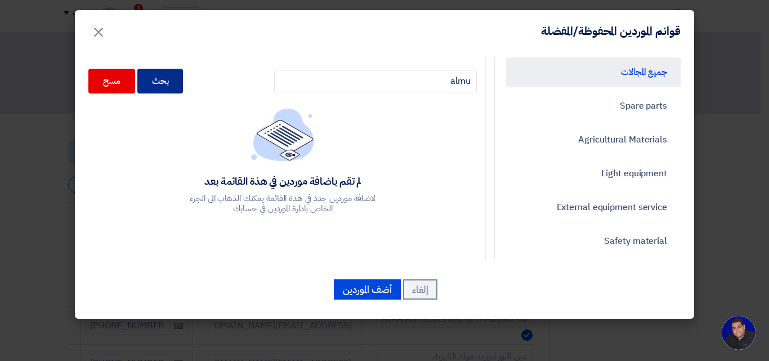
click at [175, 87] on div "بحث" at bounding box center [160, 81] width 46 height 25
click at [234, 119] on div "لم تقم باضافة موردين في هذة القائمة بعد لاضافة موردين جدد في هذة القائمة يمكنك …" at bounding box center [282, 161] width 388 height 106
click at [167, 87] on div "بحث" at bounding box center [160, 81] width 46 height 25
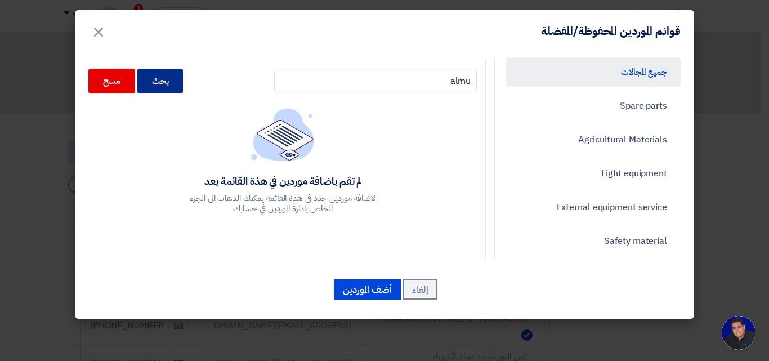
click at [167, 87] on div "بحث" at bounding box center [160, 81] width 46 height 25
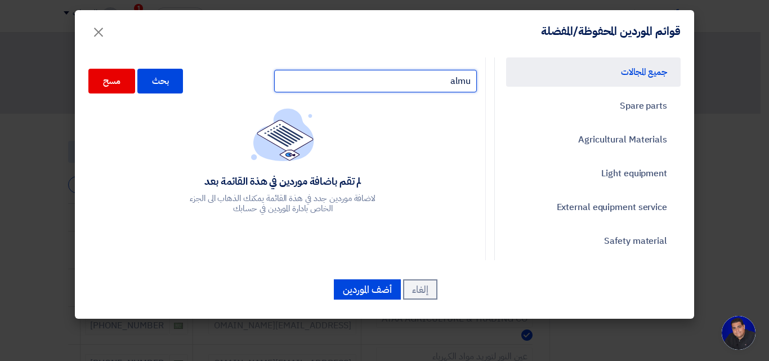
click at [328, 78] on input "almu" at bounding box center [375, 81] width 203 height 23
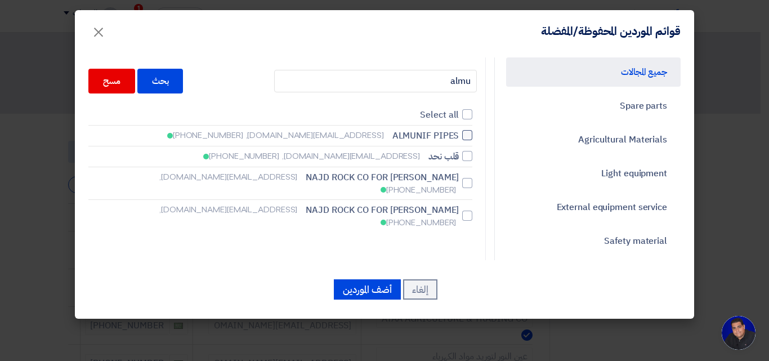
click at [361, 137] on span "[EMAIL_ADDRESS][DOMAIN_NAME]," at bounding box center [315, 135] width 138 height 12
click at [452, 137] on input "[PERSON_NAME] PIPES [EMAIL_ADDRESS][DOMAIN_NAME], [PHONE_NUMBER]" at bounding box center [455, 135] width 7 height 7
checkbox input "true"
click at [366, 286] on button "أضف الموردين" at bounding box center [367, 289] width 67 height 20
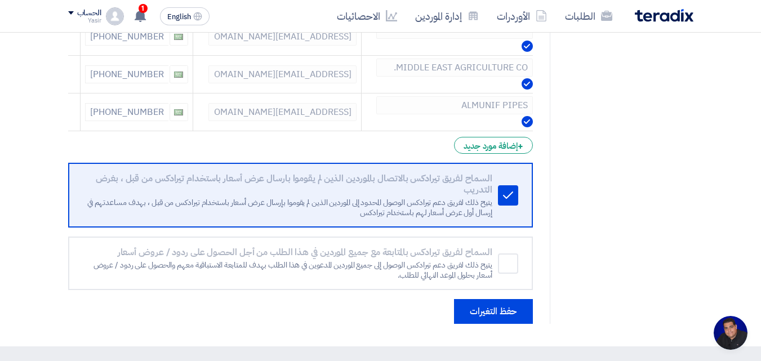
scroll to position [3014, 0]
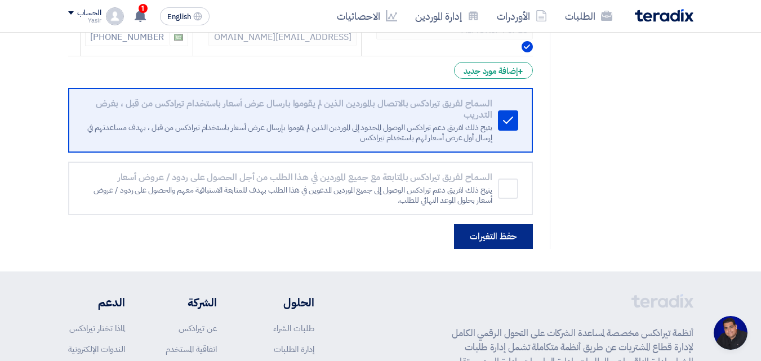
click at [485, 241] on button "حفظ التغيرات" at bounding box center [493, 236] width 79 height 25
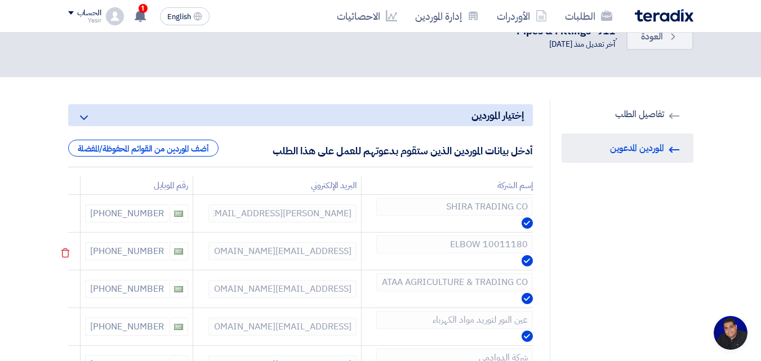
scroll to position [56, 0]
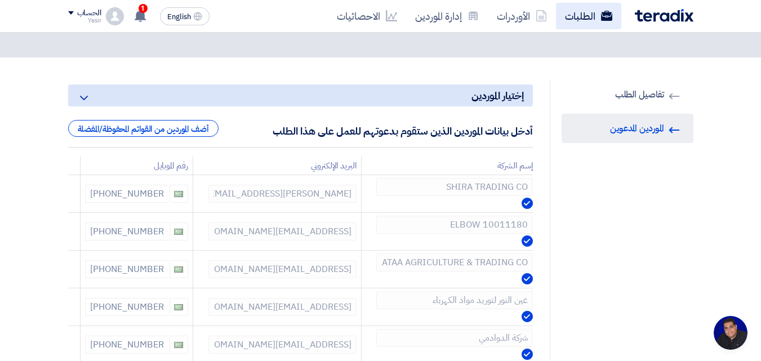
click at [576, 21] on link "الطلبات" at bounding box center [588, 16] width 65 height 26
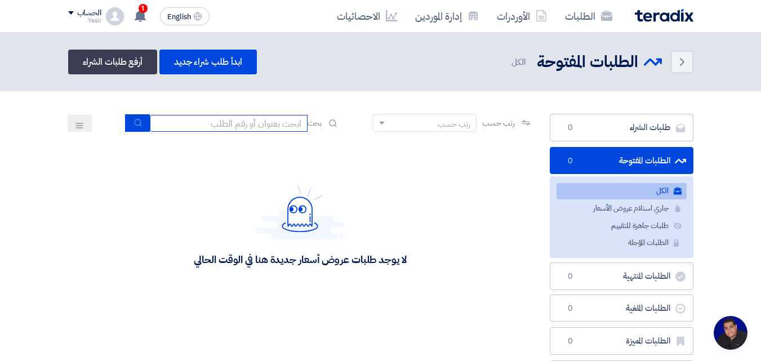
click at [280, 119] on input at bounding box center [229, 123] width 158 height 17
type input "8100015796"
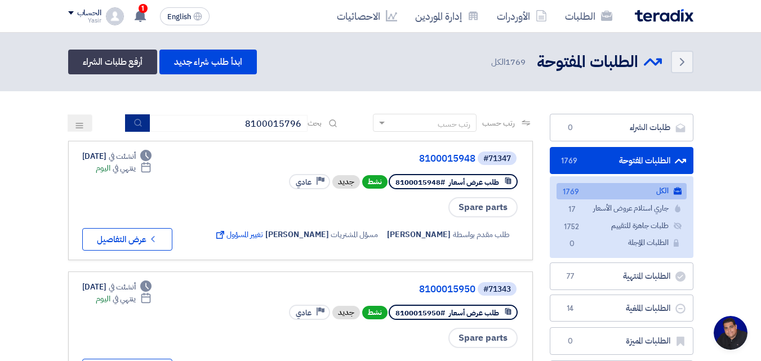
click at [133, 126] on icon "submit" at bounding box center [137, 122] width 9 height 9
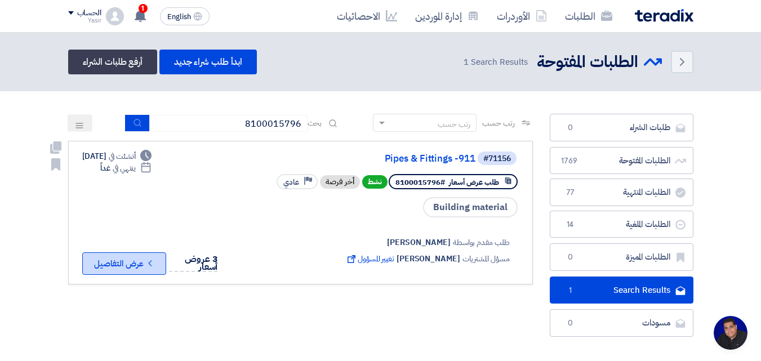
click at [132, 263] on button "Check details عرض التفاصيل" at bounding box center [124, 263] width 84 height 23
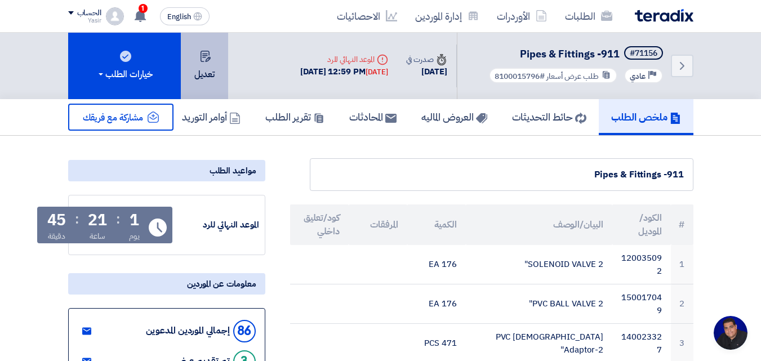
click at [221, 86] on button "تعديل" at bounding box center [204, 66] width 47 height 66
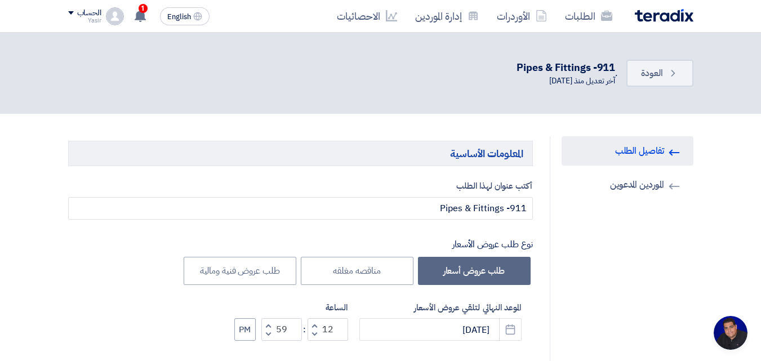
click at [312, 334] on span "button" at bounding box center [314, 334] width 4 height 8
type input "11"
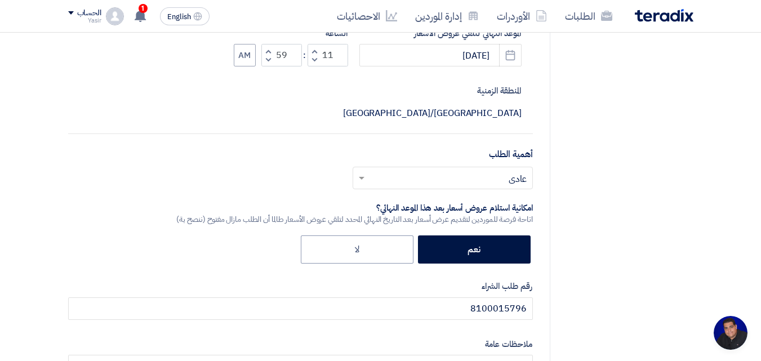
scroll to position [169, 0]
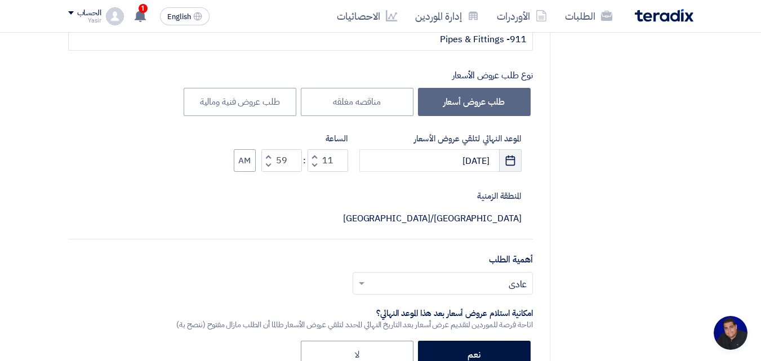
click at [503, 162] on button "Pick a date" at bounding box center [510, 160] width 23 height 23
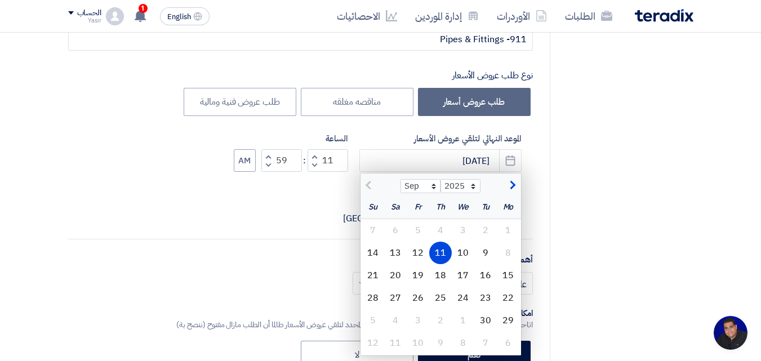
click at [293, 253] on div "أهمية الطلب أختر أهمية الطلب... × عادي ×" at bounding box center [300, 278] width 464 height 51
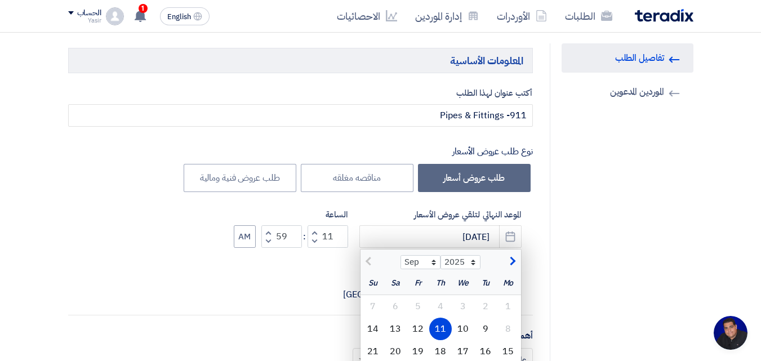
scroll to position [0, 0]
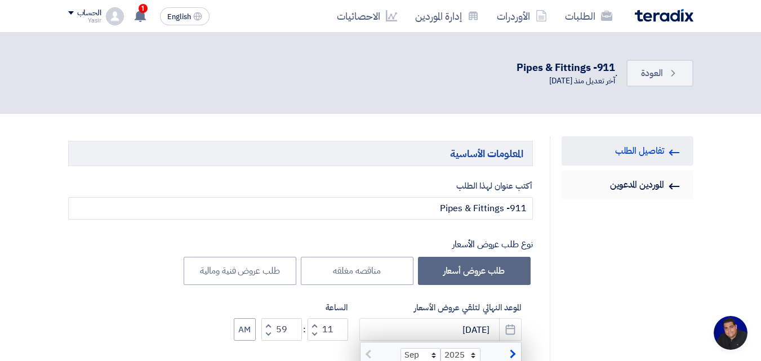
click at [619, 190] on link "Invited Suppliers الموردين المدعوين" at bounding box center [627, 184] width 132 height 29
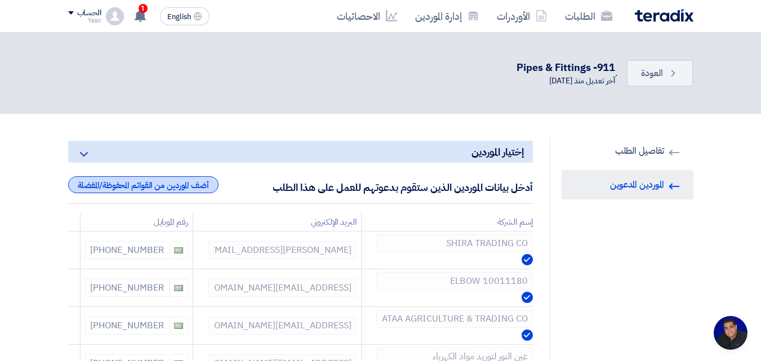
click at [110, 193] on div "أضف الموردين من القوائم المحفوظة/المفضلة" at bounding box center [143, 184] width 150 height 17
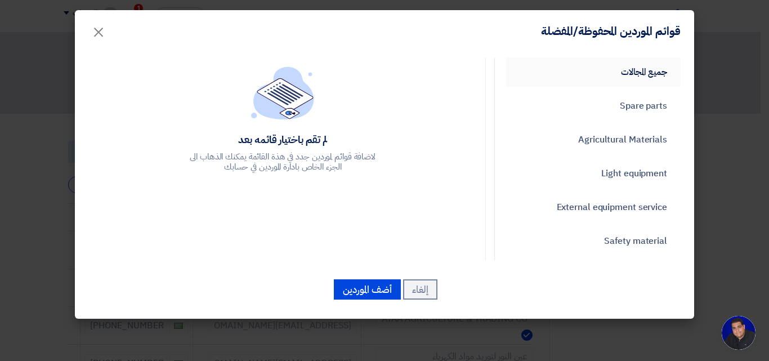
click at [622, 73] on link "جميع المجالات" at bounding box center [593, 71] width 175 height 29
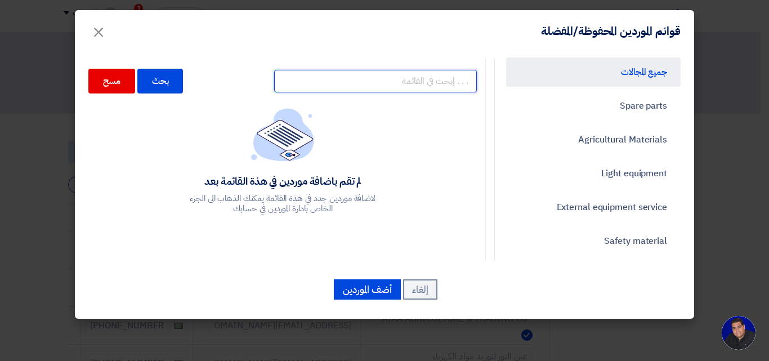
click at [365, 85] on input "text" at bounding box center [375, 81] width 203 height 23
type input "alm"
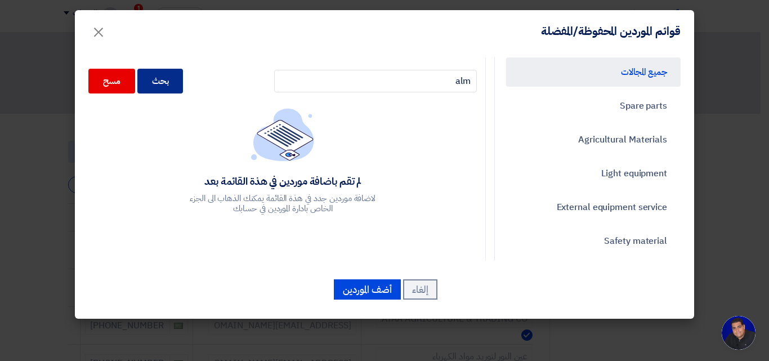
click at [159, 91] on div "بحث" at bounding box center [160, 81] width 46 height 25
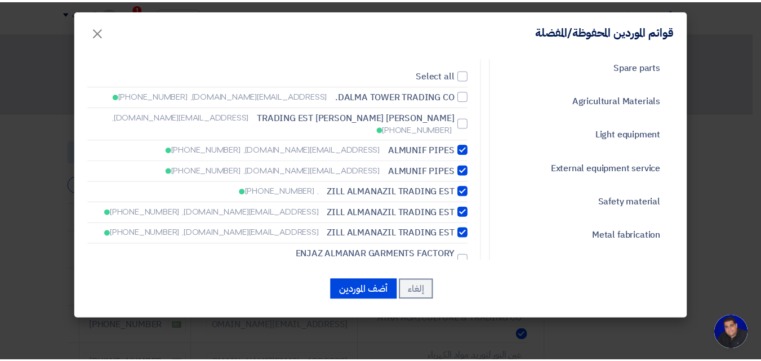
scroll to position [56, 0]
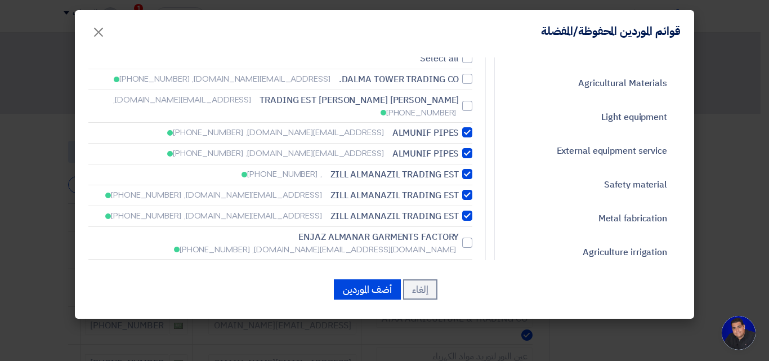
click at [445, 171] on span "ZILL ALMANAZIL TRADING EST" at bounding box center [394, 175] width 128 height 14
click at [452, 171] on input "ZILL ALMANAZIL TRADING EST , [PHONE_NUMBER]" at bounding box center [455, 174] width 7 height 7
checkbox input "false"
click at [448, 148] on span "ALMUNIF PIPES" at bounding box center [425, 154] width 67 height 14
click at [452, 150] on input "[PERSON_NAME] PIPES [EMAIL_ADDRESS][DOMAIN_NAME], [PHONE_NUMBER]" at bounding box center [455, 153] width 7 height 7
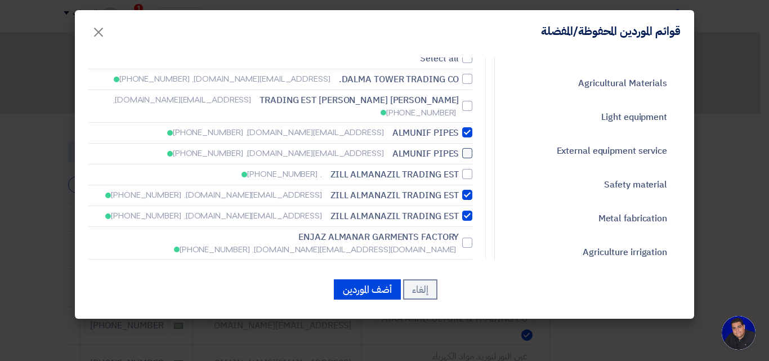
checkbox input "false"
click at [448, 126] on span "ALMUNIF PIPES" at bounding box center [425, 133] width 67 height 14
click at [452, 129] on input "[PERSON_NAME] PIPES [EMAIL_ADDRESS][DOMAIN_NAME], [PHONE_NUMBER]" at bounding box center [455, 132] width 7 height 7
checkbox input "false"
click at [379, 168] on span "ZILL ALMANAZIL TRADING EST" at bounding box center [394, 175] width 128 height 14
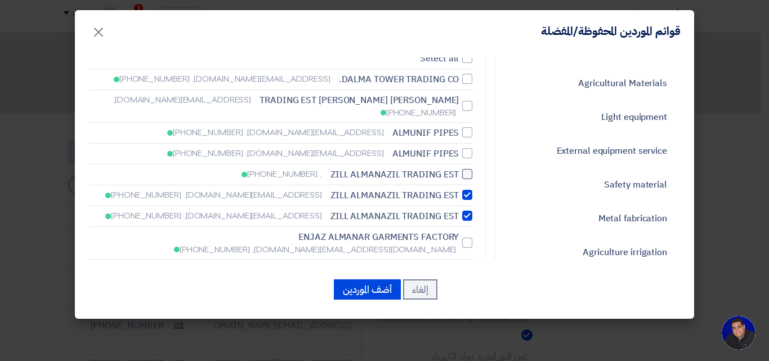
click at [452, 171] on input "ZILL ALMANAZIL TRADING EST , [PHONE_NUMBER]" at bounding box center [455, 174] width 7 height 7
checkbox input "true"
click at [432, 150] on span "ALMUNIF PIPES" at bounding box center [425, 154] width 67 height 14
click at [452, 150] on input "[PERSON_NAME] PIPES [EMAIL_ADDRESS][DOMAIN_NAME], [PHONE_NUMBER]" at bounding box center [455, 153] width 7 height 7
checkbox input "true"
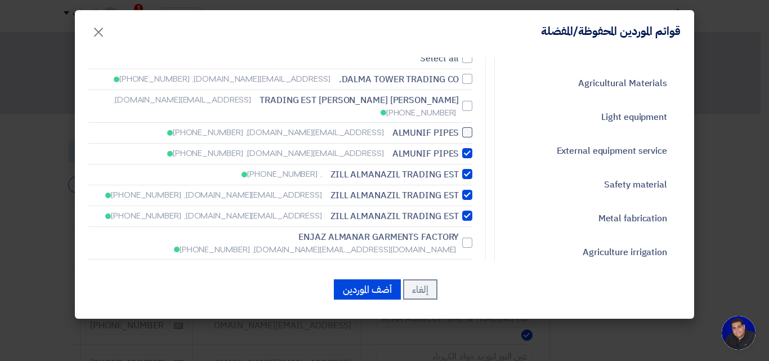
click at [435, 130] on span "ALMUNIF PIPES" at bounding box center [425, 133] width 67 height 14
click at [452, 130] on input "[PERSON_NAME] PIPES [EMAIL_ADDRESS][DOMAIN_NAME], [PHONE_NUMBER]" at bounding box center [455, 132] width 7 height 7
checkbox input "true"
click at [354, 290] on button "أضف الموردين" at bounding box center [367, 289] width 67 height 20
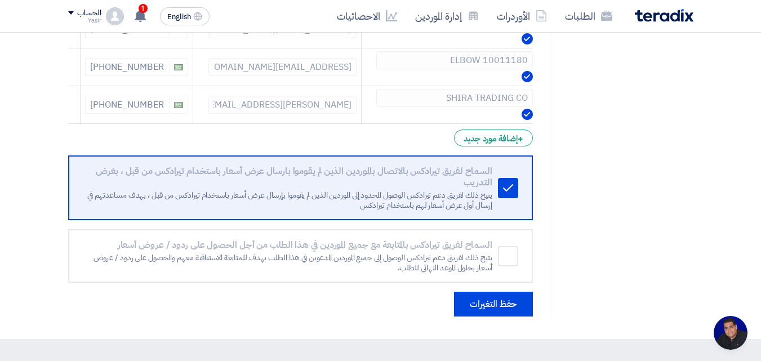
scroll to position [3040, 0]
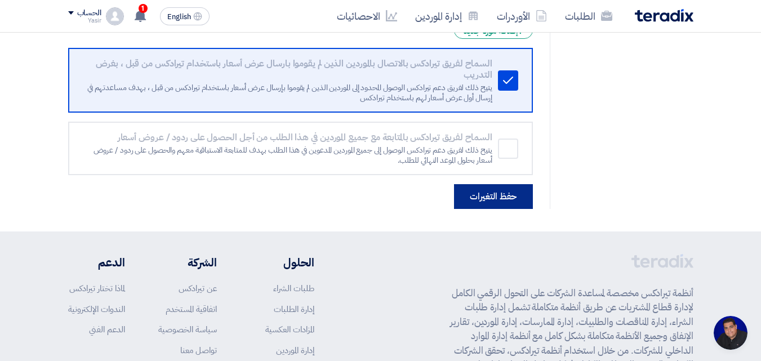
click at [461, 203] on button "حفظ التغيرات" at bounding box center [493, 196] width 79 height 25
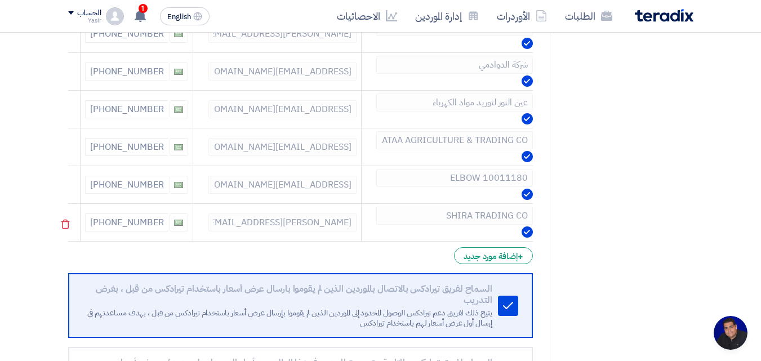
scroll to position [3096, 0]
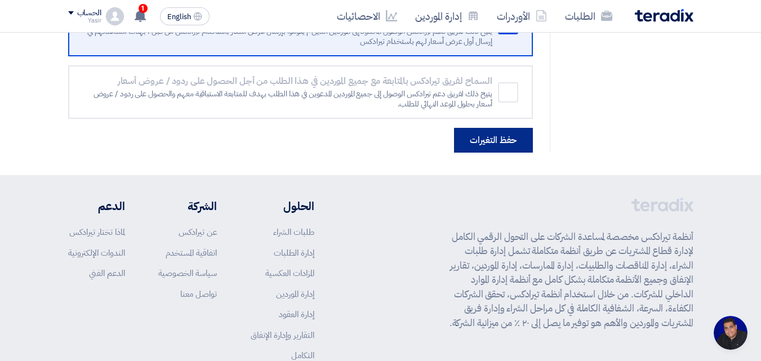
click at [463, 141] on button "حفظ التغيرات" at bounding box center [493, 140] width 79 height 25
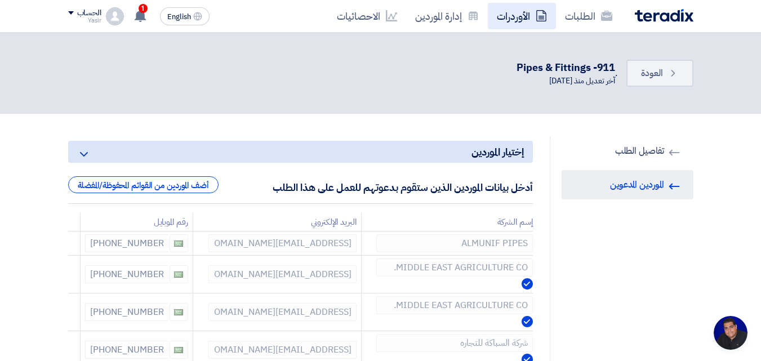
click at [506, 17] on link "الأوردرات" at bounding box center [522, 16] width 68 height 26
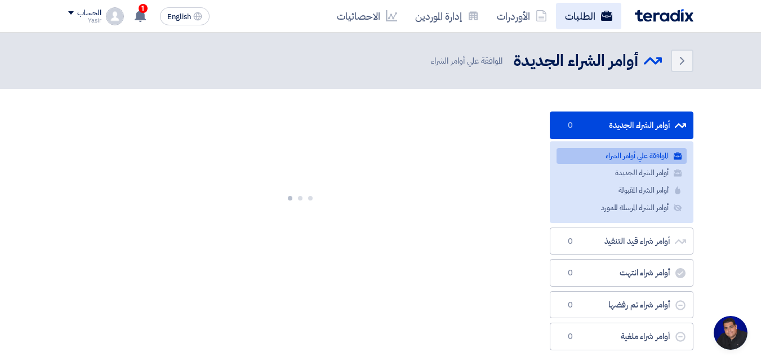
click at [589, 22] on link "الطلبات" at bounding box center [588, 16] width 65 height 26
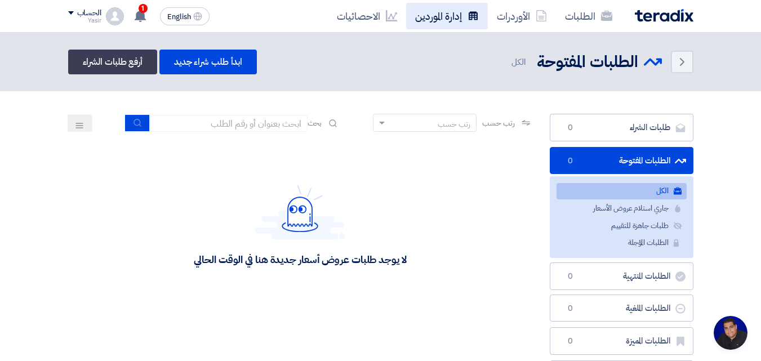
click at [445, 15] on link "إدارة الموردين" at bounding box center [447, 16] width 82 height 26
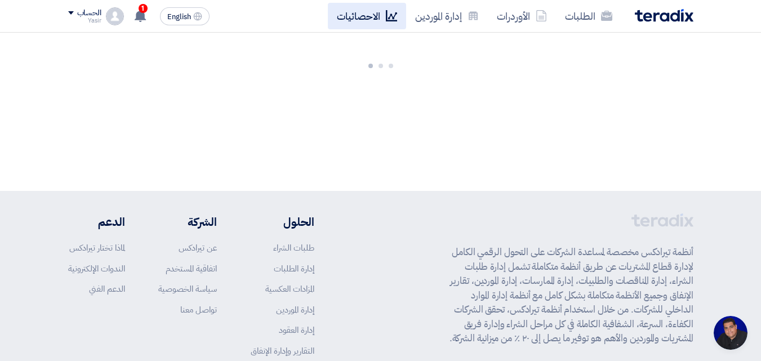
click at [402, 15] on link "الاحصائيات" at bounding box center [367, 16] width 78 height 26
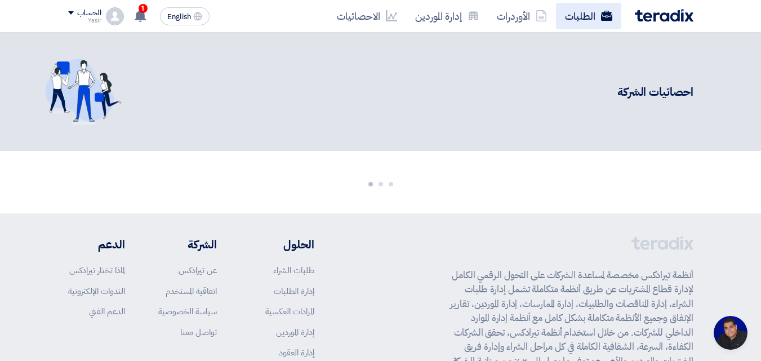
click at [604, 21] on link "الطلبات" at bounding box center [588, 16] width 65 height 26
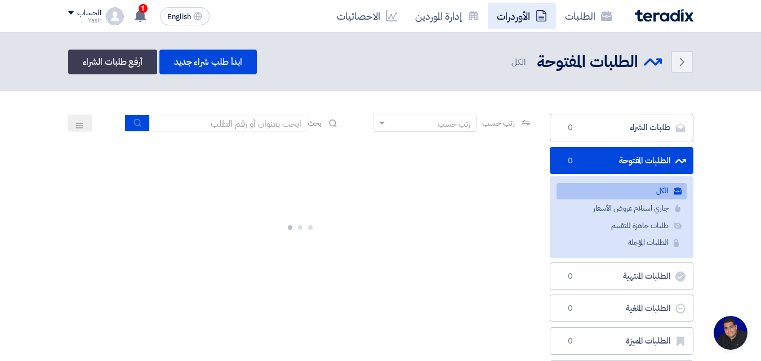
click at [523, 17] on link "الأوردرات" at bounding box center [522, 16] width 68 height 26
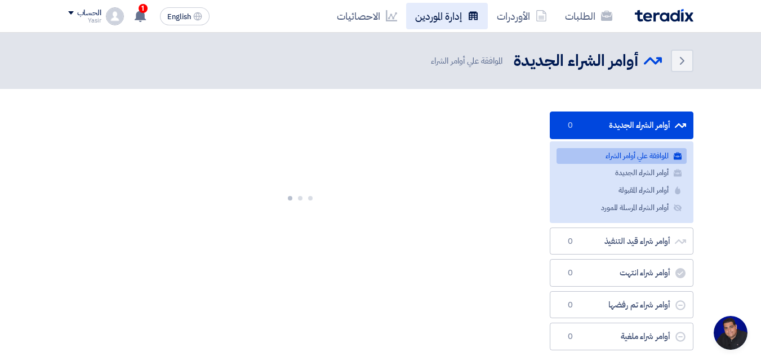
click at [466, 15] on link "إدارة الموردين" at bounding box center [447, 16] width 82 height 26
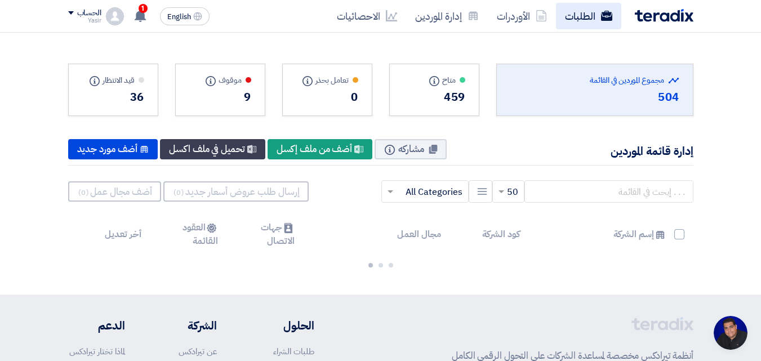
click at [618, 15] on link "الطلبات" at bounding box center [588, 16] width 65 height 26
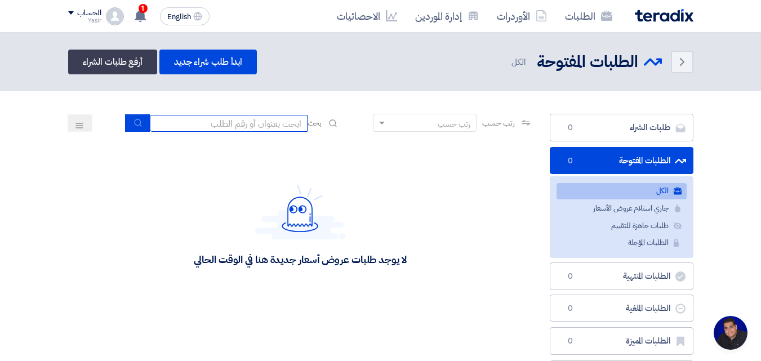
click at [180, 129] on input at bounding box center [229, 123] width 158 height 17
type input "8100015796"
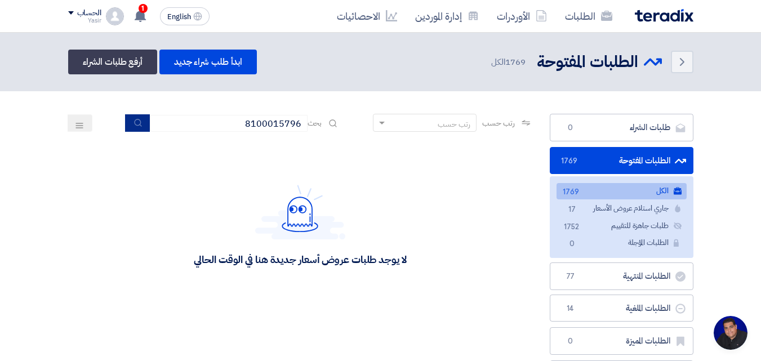
click at [127, 126] on button "submit" at bounding box center [137, 122] width 25 height 17
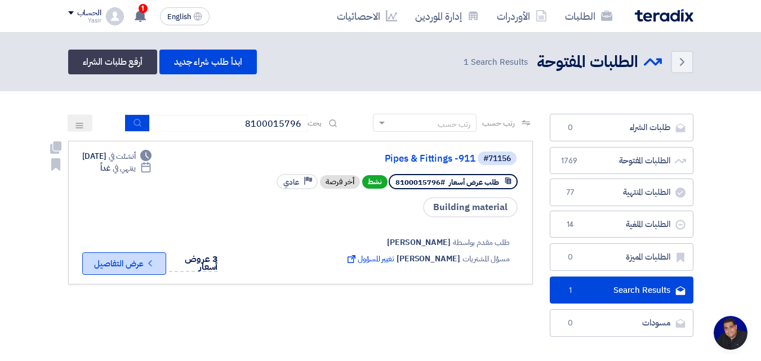
click at [159, 262] on button "Check details عرض التفاصيل" at bounding box center [124, 263] width 84 height 23
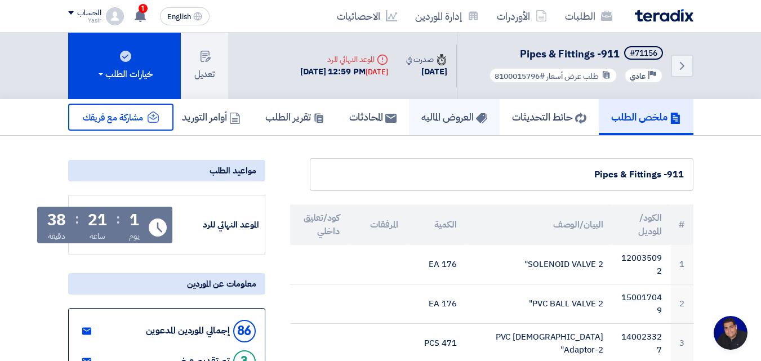
click at [436, 114] on h5 "العروض الماليه" at bounding box center [454, 116] width 66 height 13
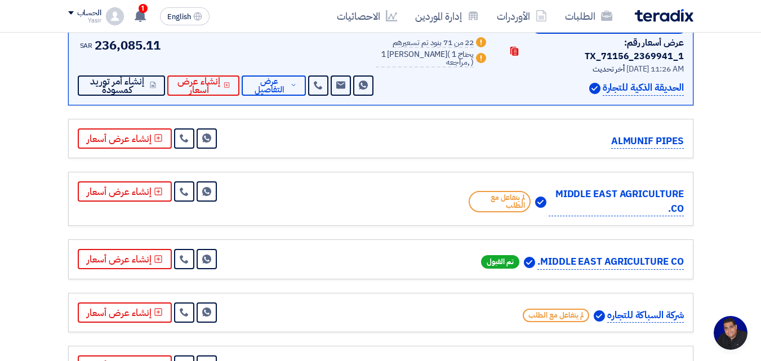
scroll to position [315, 0]
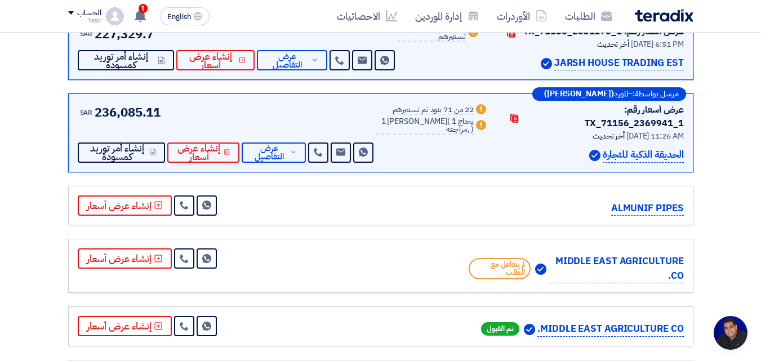
click at [613, 201] on p "ALMUNIF PIPES" at bounding box center [647, 208] width 73 height 15
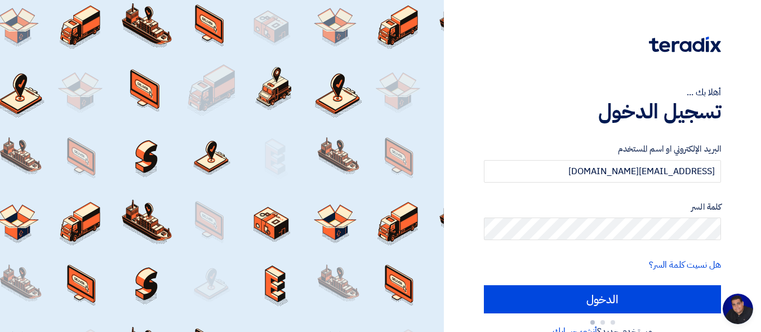
scroll to position [53, 0]
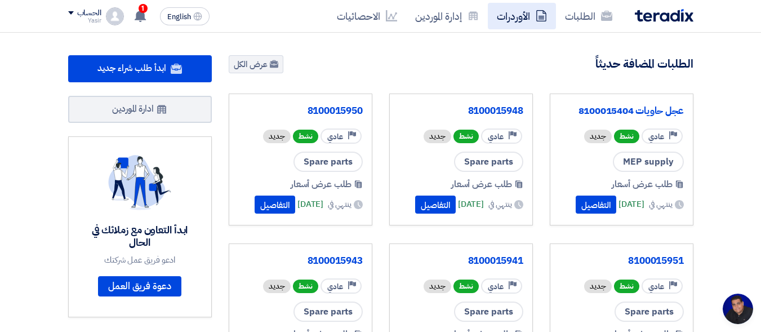
click at [540, 21] on link "الأوردرات" at bounding box center [522, 16] width 68 height 26
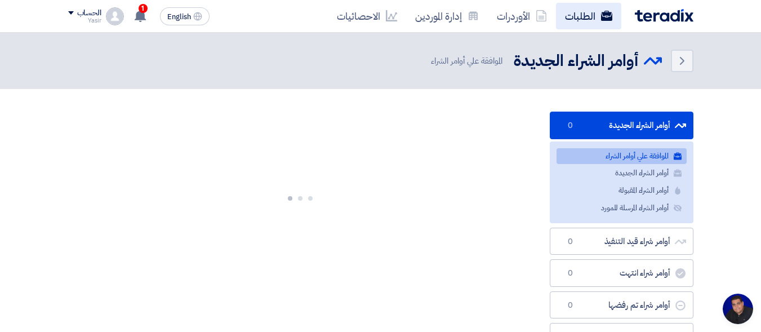
click at [564, 14] on link "الطلبات" at bounding box center [588, 16] width 65 height 26
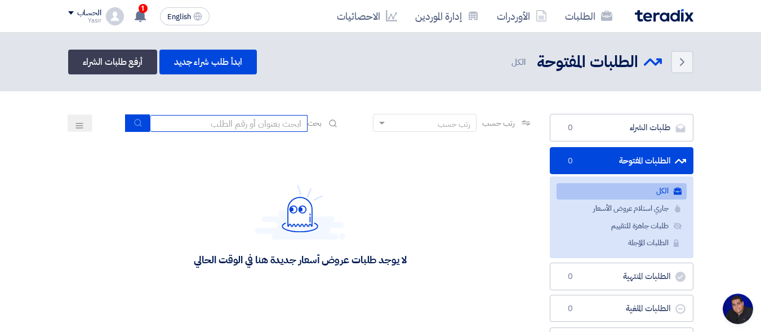
click at [274, 128] on input at bounding box center [229, 123] width 158 height 17
type input "8100015796"
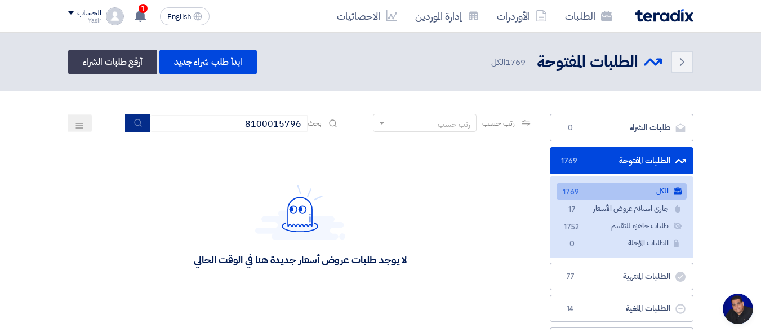
click at [134, 123] on use "submit" at bounding box center [137, 122] width 7 height 7
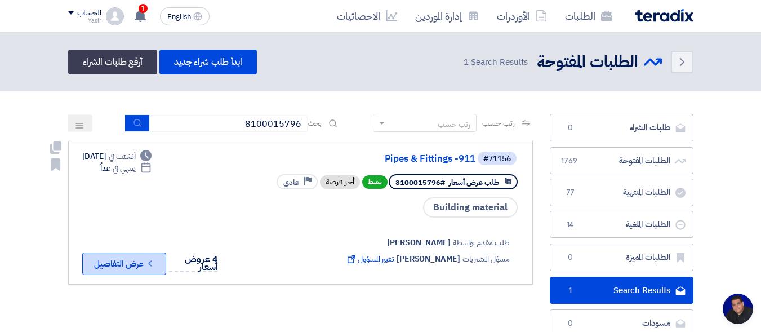
click at [141, 258] on button "Check details عرض التفاصيل" at bounding box center [124, 263] width 84 height 23
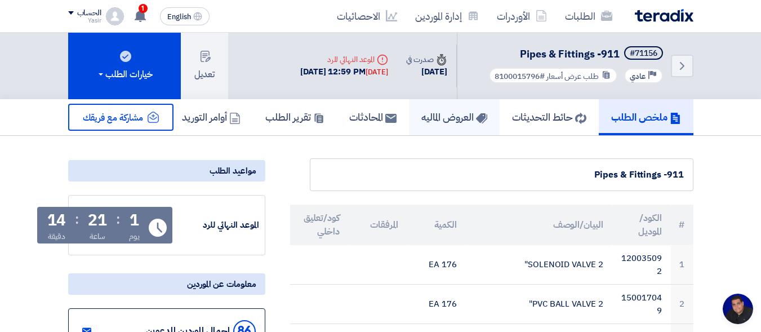
click at [453, 117] on h5 "العروض الماليه" at bounding box center [454, 116] width 66 height 13
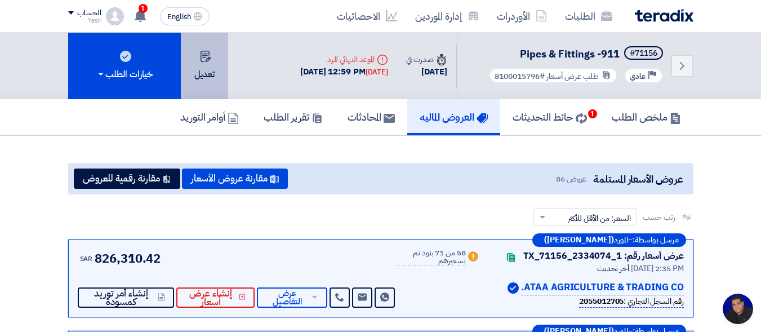
click at [218, 68] on button "تعديل" at bounding box center [204, 66] width 47 height 66
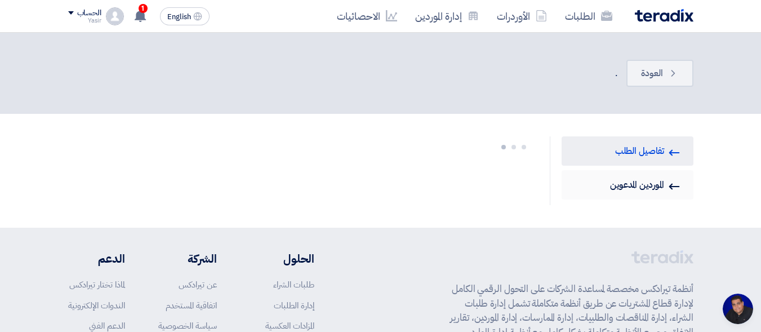
click at [624, 186] on link "Invited Suppliers الموردين المدعوين" at bounding box center [627, 184] width 132 height 29
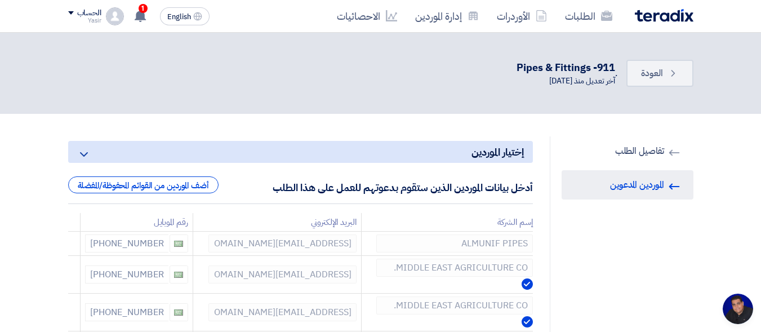
scroll to position [56, 0]
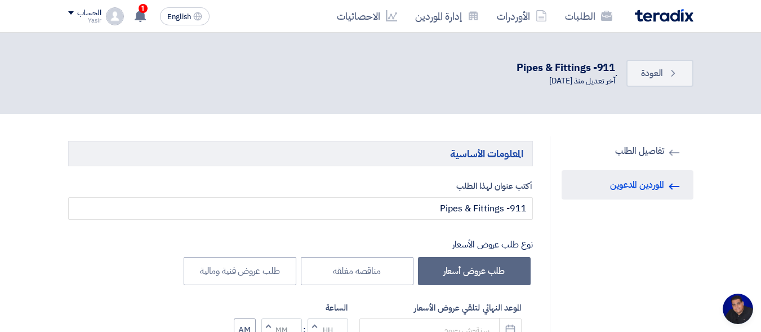
type input "[DATE]"
type input "12"
type input "59"
click at [48, 10] on nav "الطلبات الأوردرات إدارة الموردين الاحصائيات English EN 1 لقد استلمت عرض سعر بقي…" at bounding box center [380, 16] width 761 height 33
